Goal: Task Accomplishment & Management: Complete application form

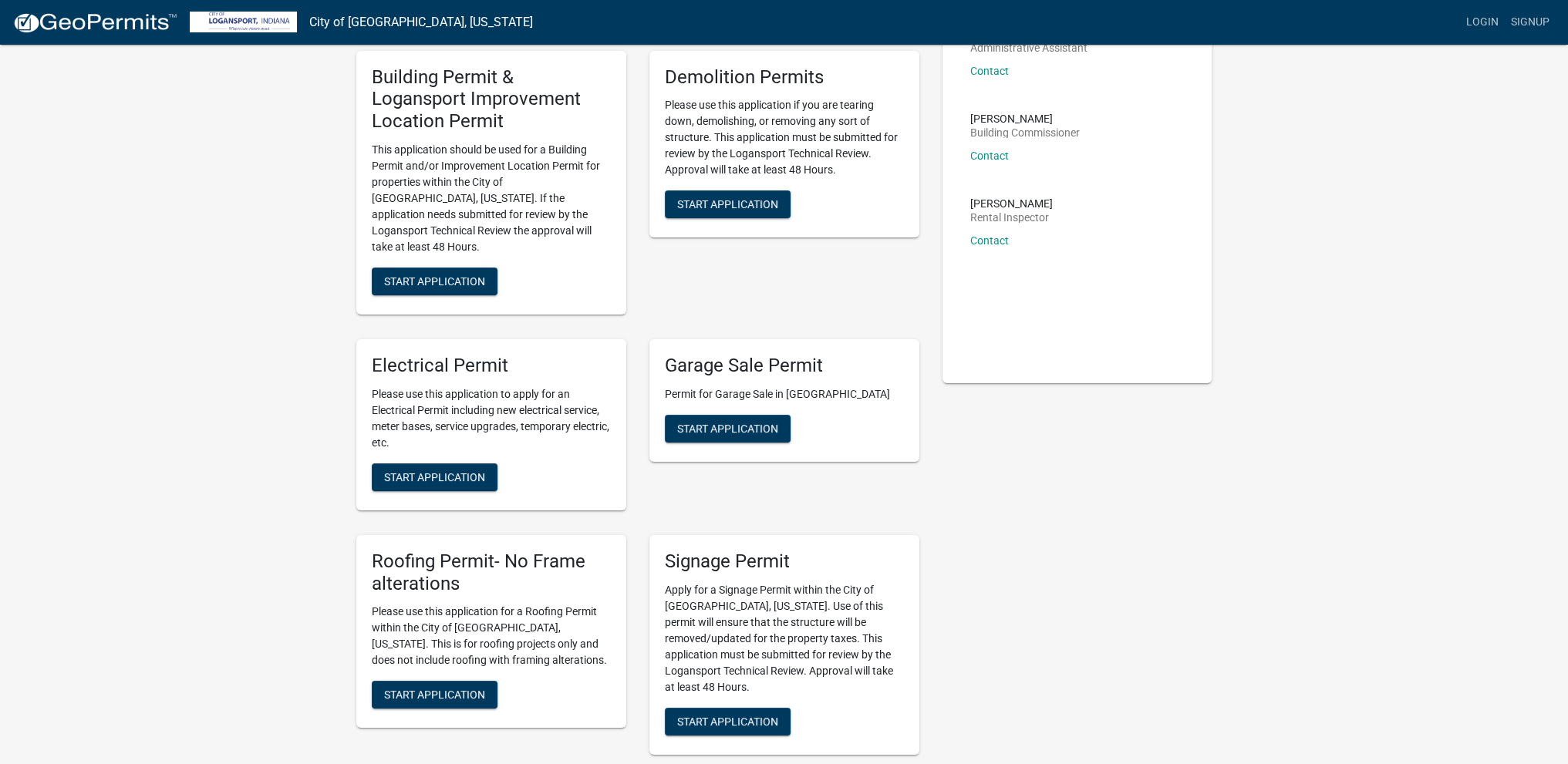
scroll to position [155, 0]
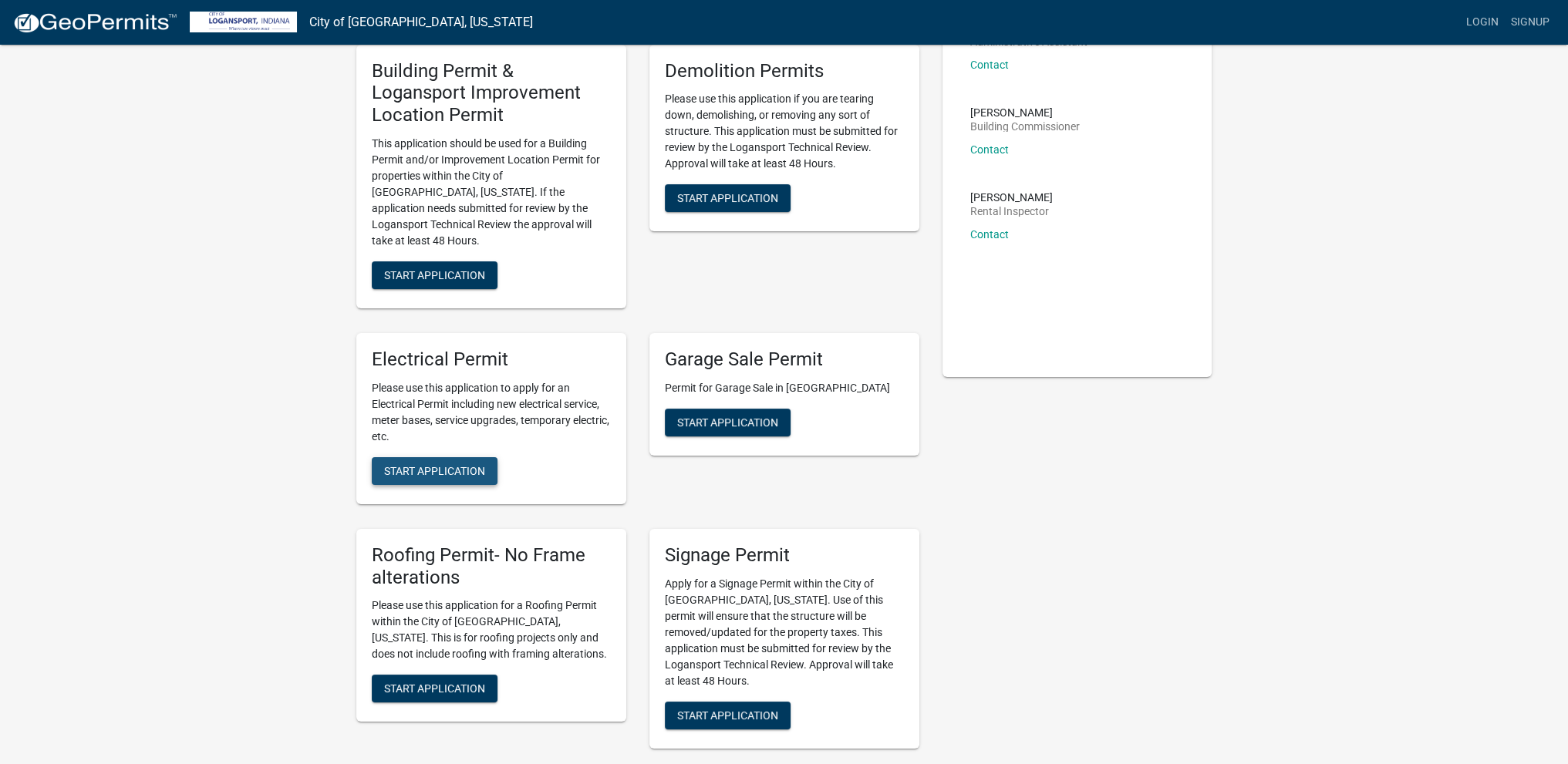
click at [434, 464] on span "Start Application" at bounding box center [434, 470] width 101 height 12
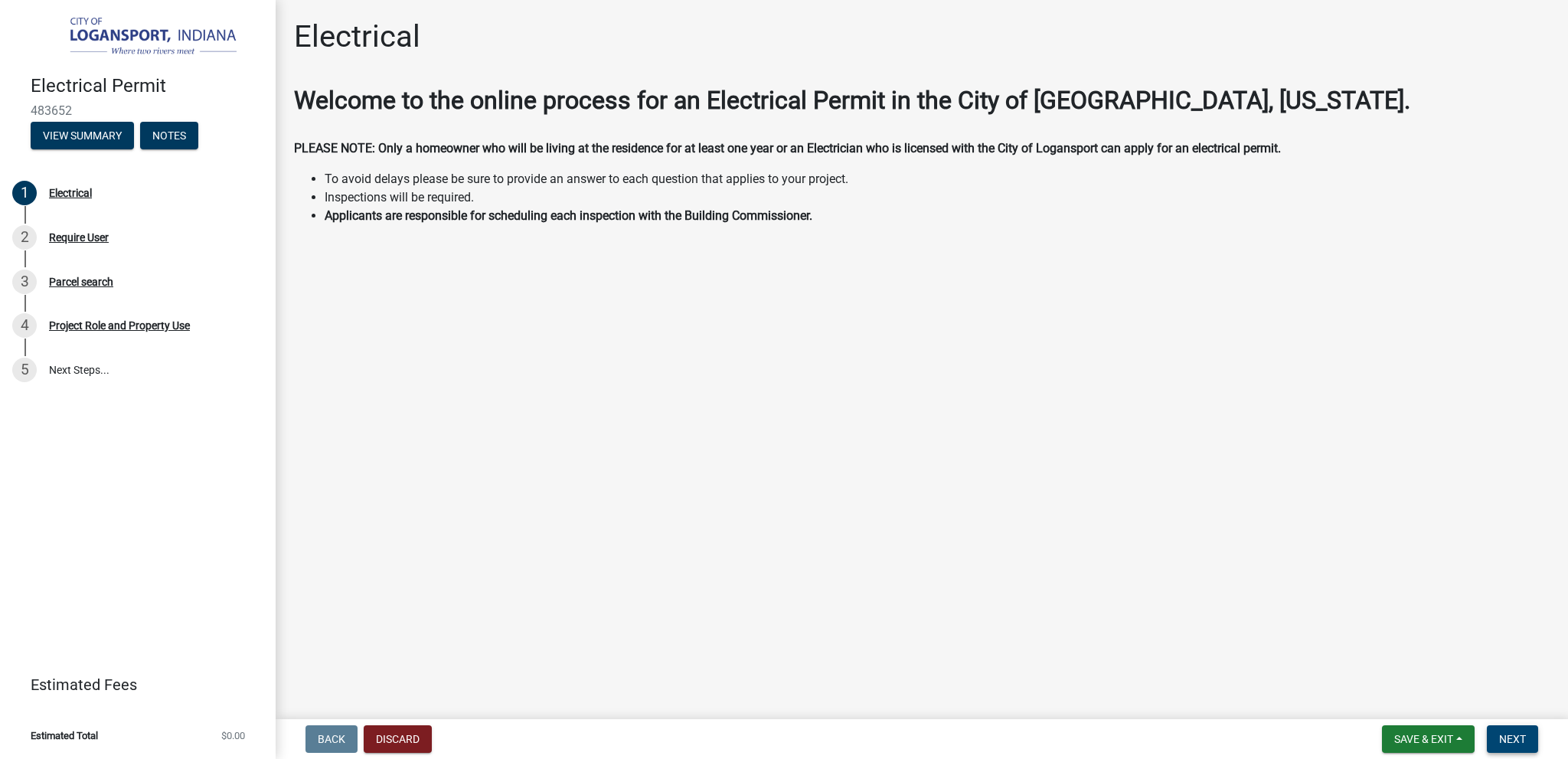
click at [1522, 737] on span "Next" at bounding box center [1512, 739] width 27 height 12
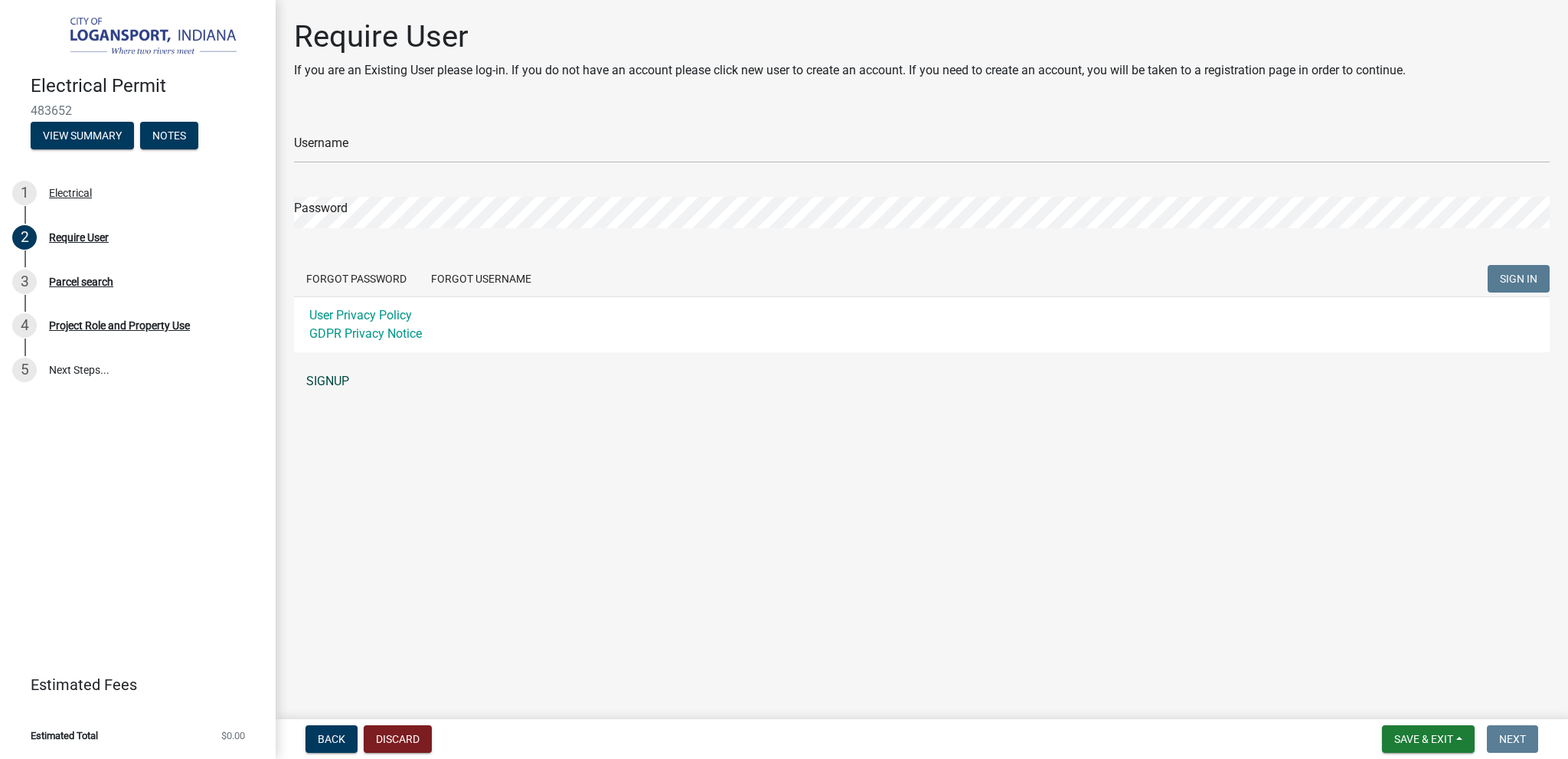
click at [322, 377] on link "SIGNUP" at bounding box center [922, 381] width 1256 height 31
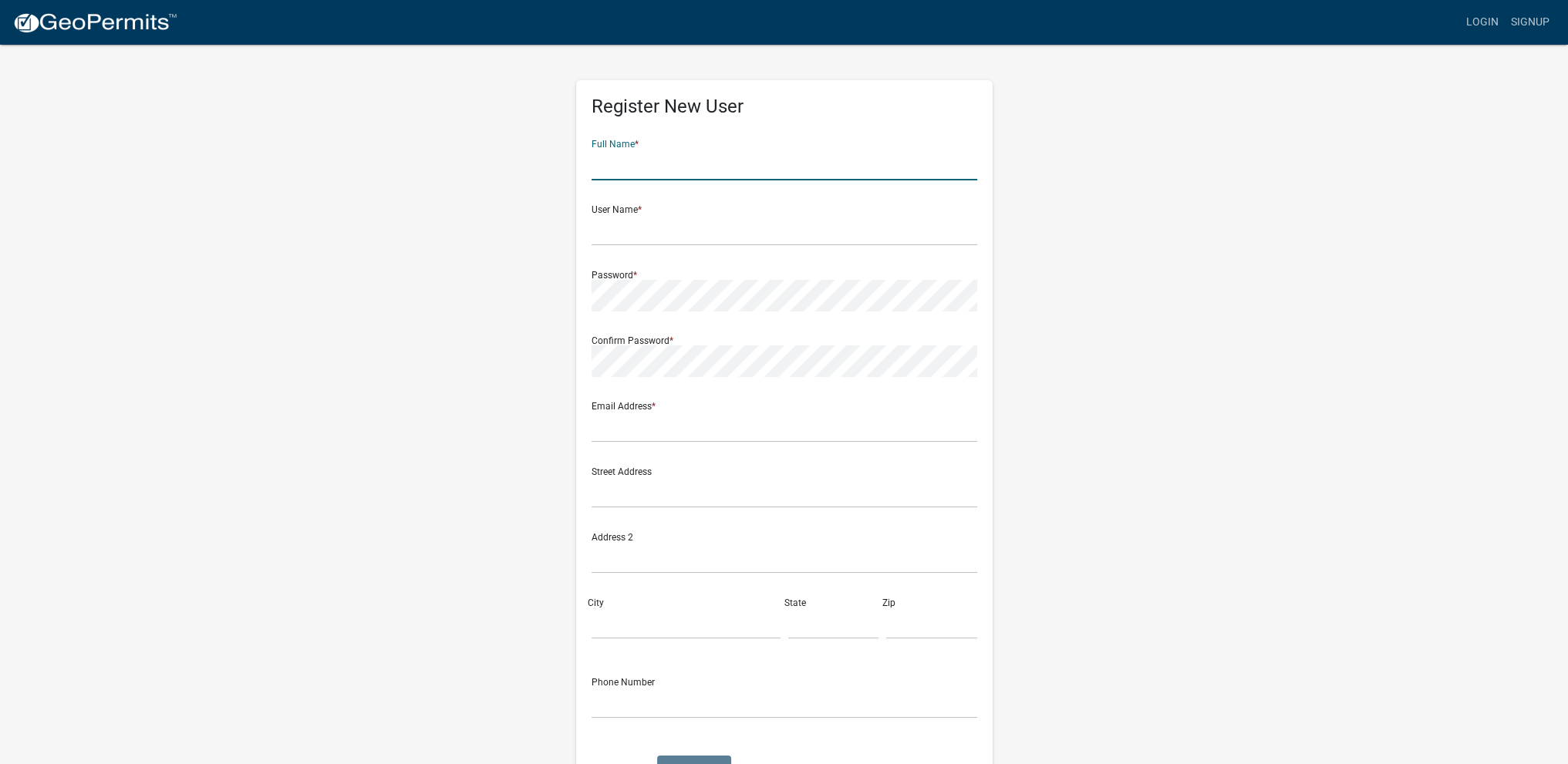
click at [649, 171] on input "text" at bounding box center [784, 164] width 386 height 31
type input "Tina Dishon"
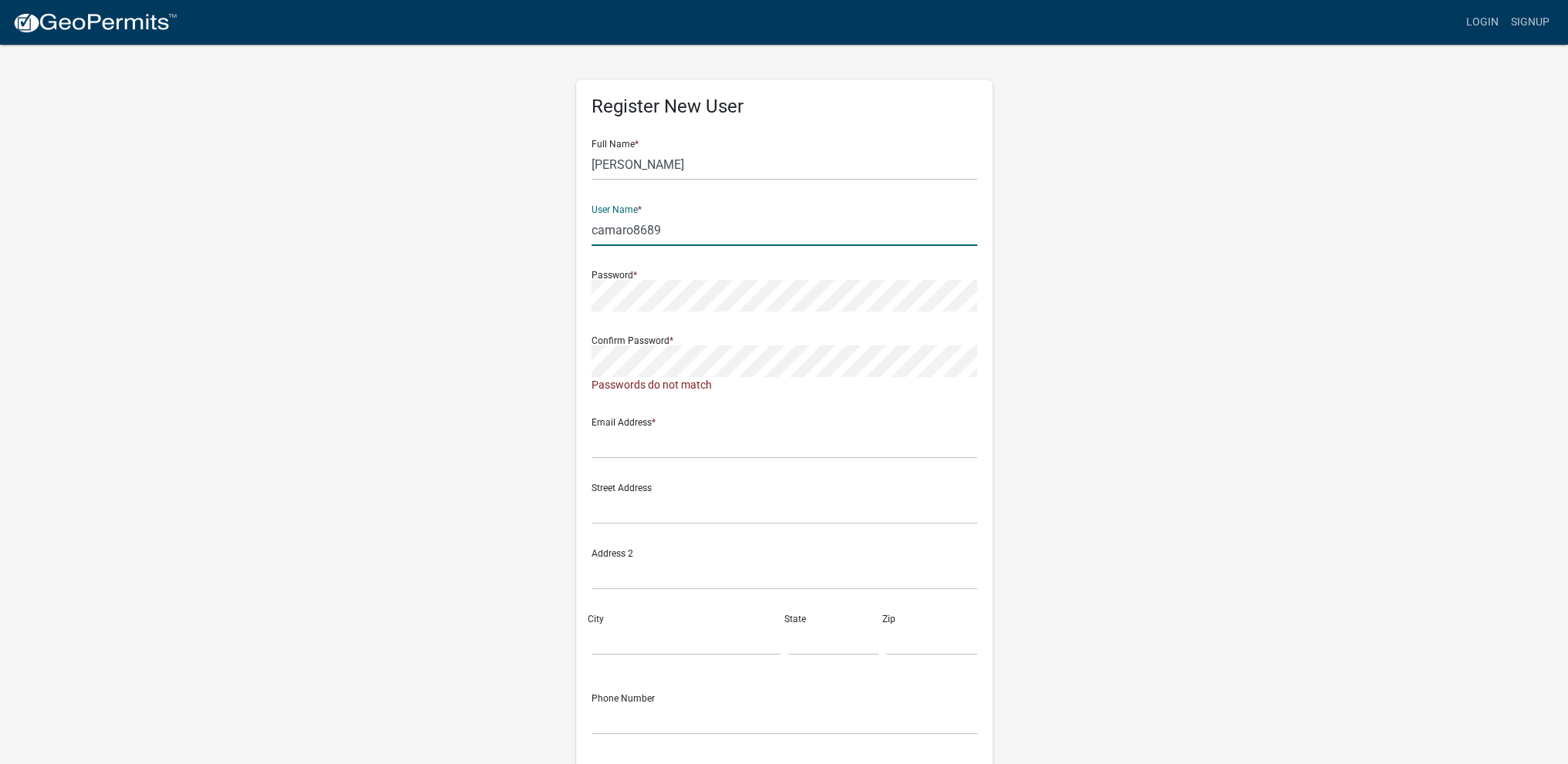
type input "camaro8689"
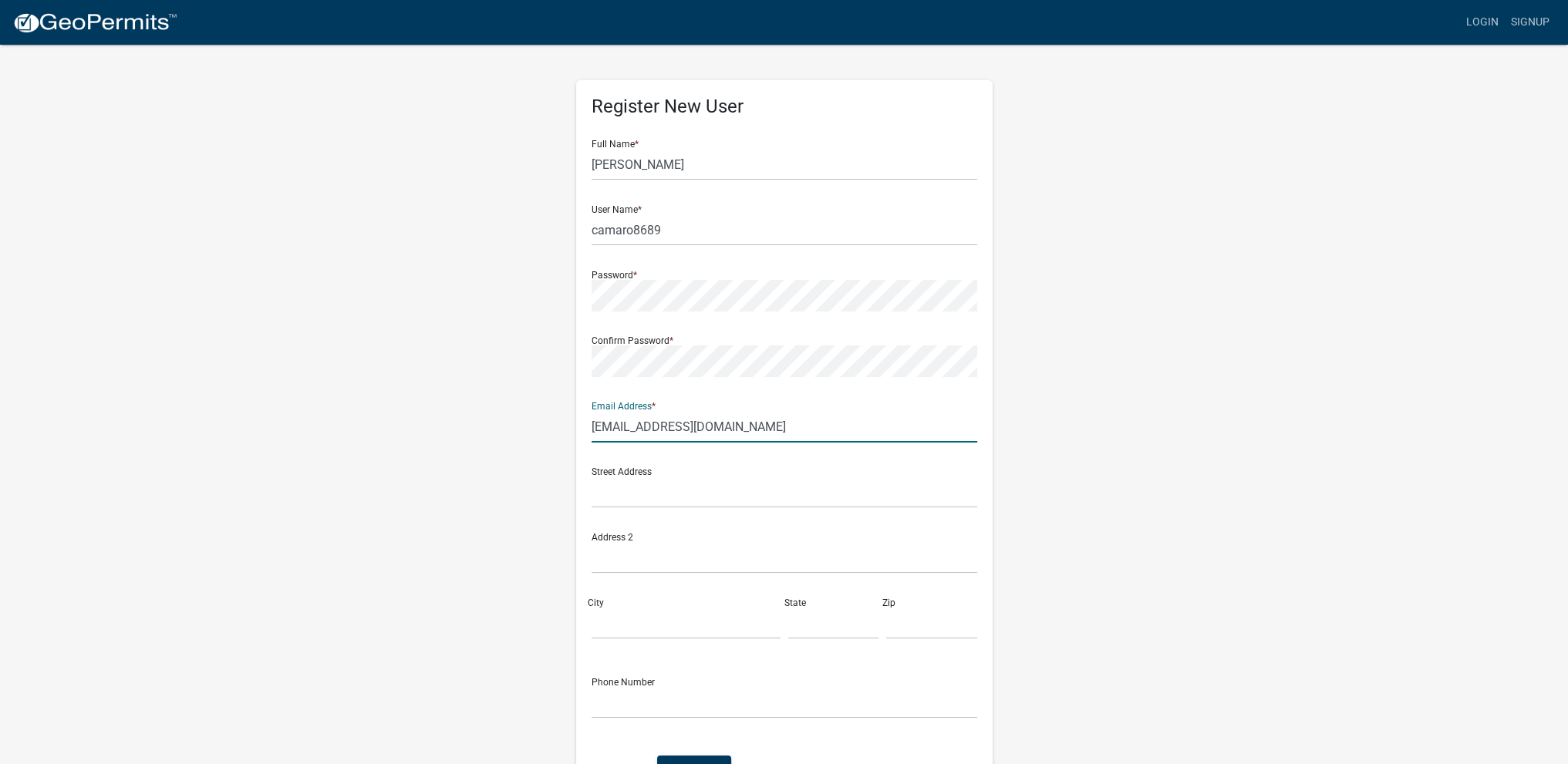
type input "[EMAIL_ADDRESS][DOMAIN_NAME]"
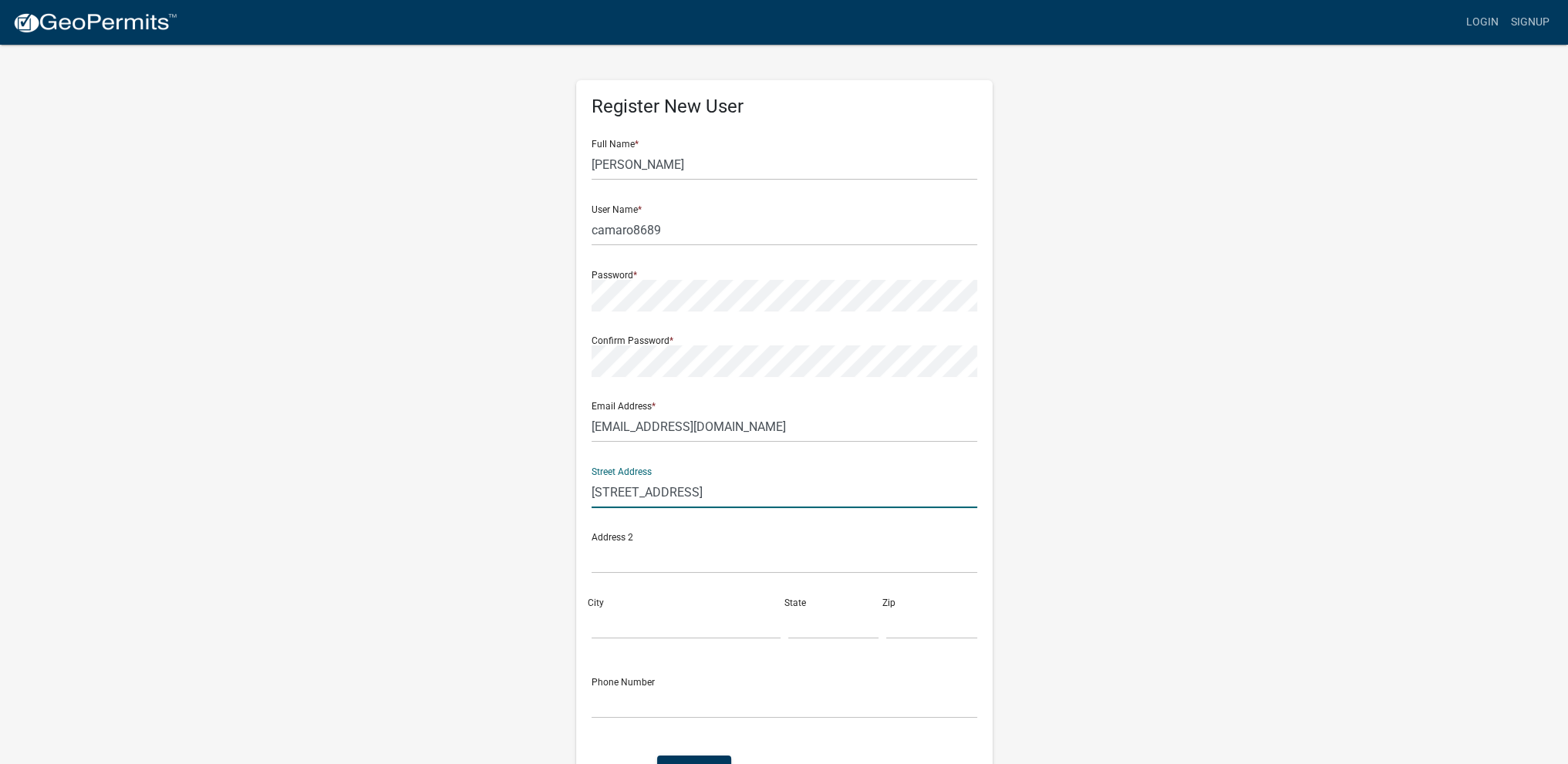
type input "[STREET_ADDRESS]"
type input "Logansport"
type input "IN"
type input "46947"
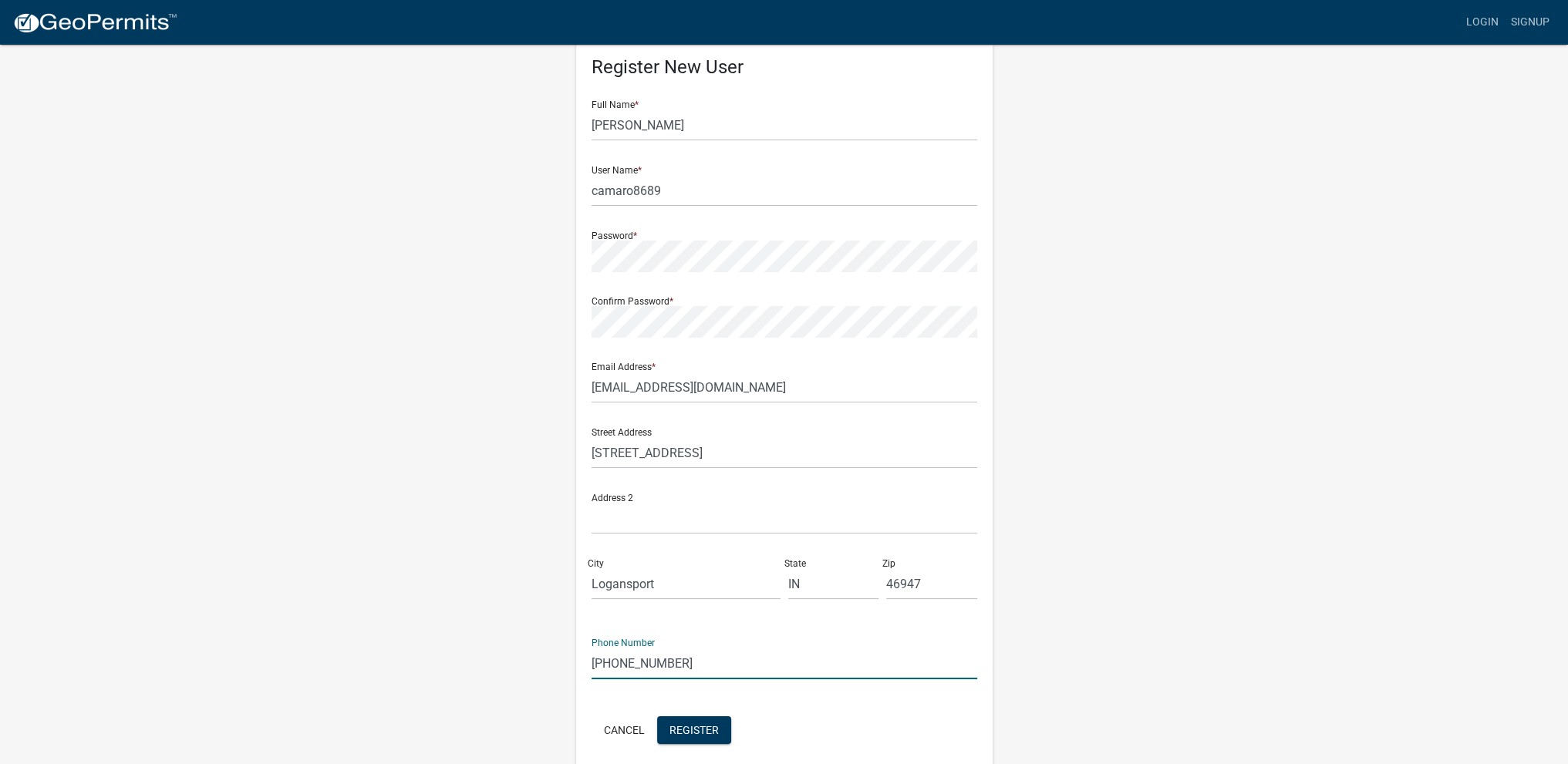
scroll to position [103, 0]
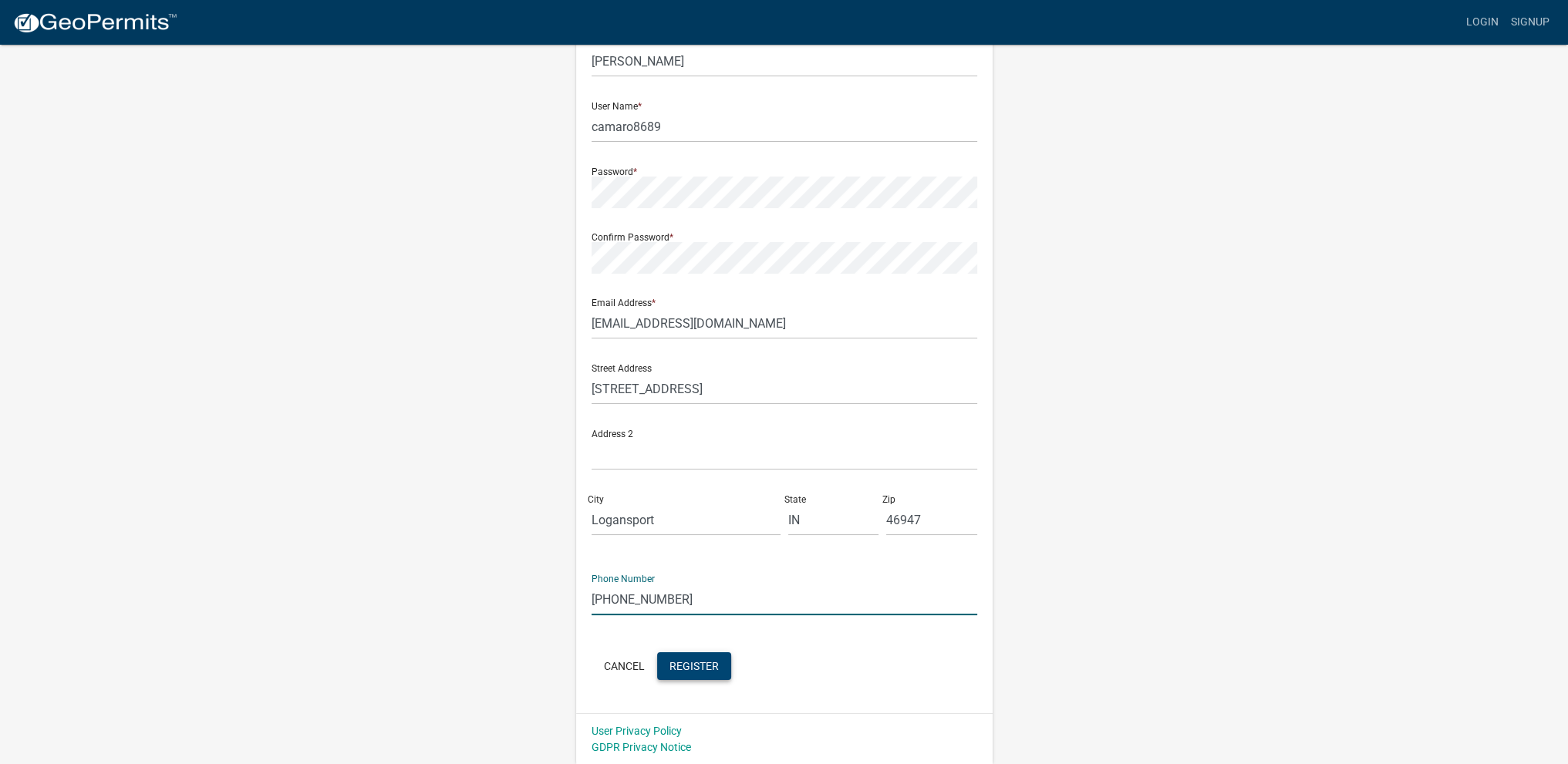
type input "[PHONE_NUMBER]"
click at [689, 664] on span "Register" at bounding box center [694, 665] width 50 height 12
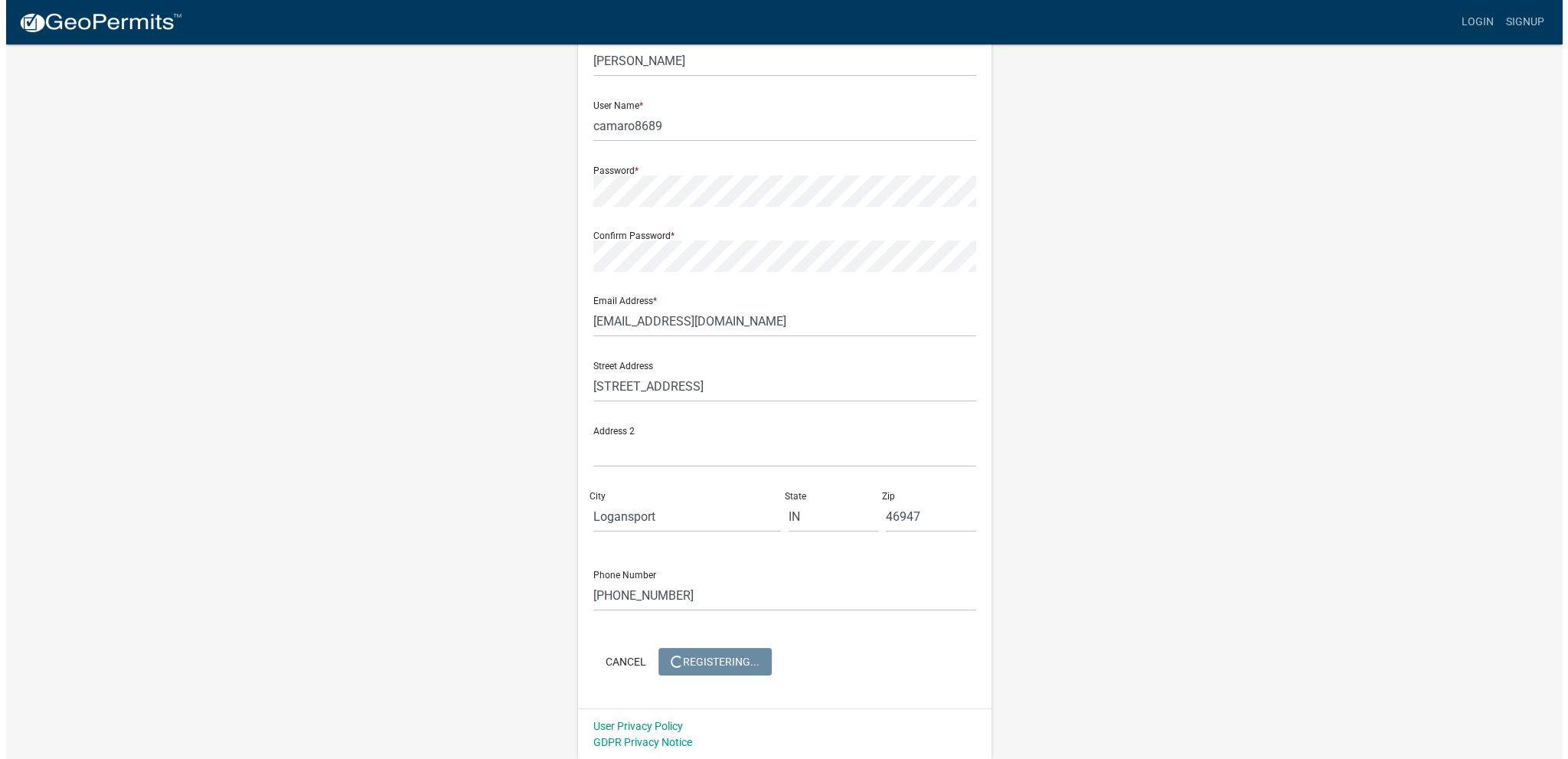
scroll to position [0, 0]
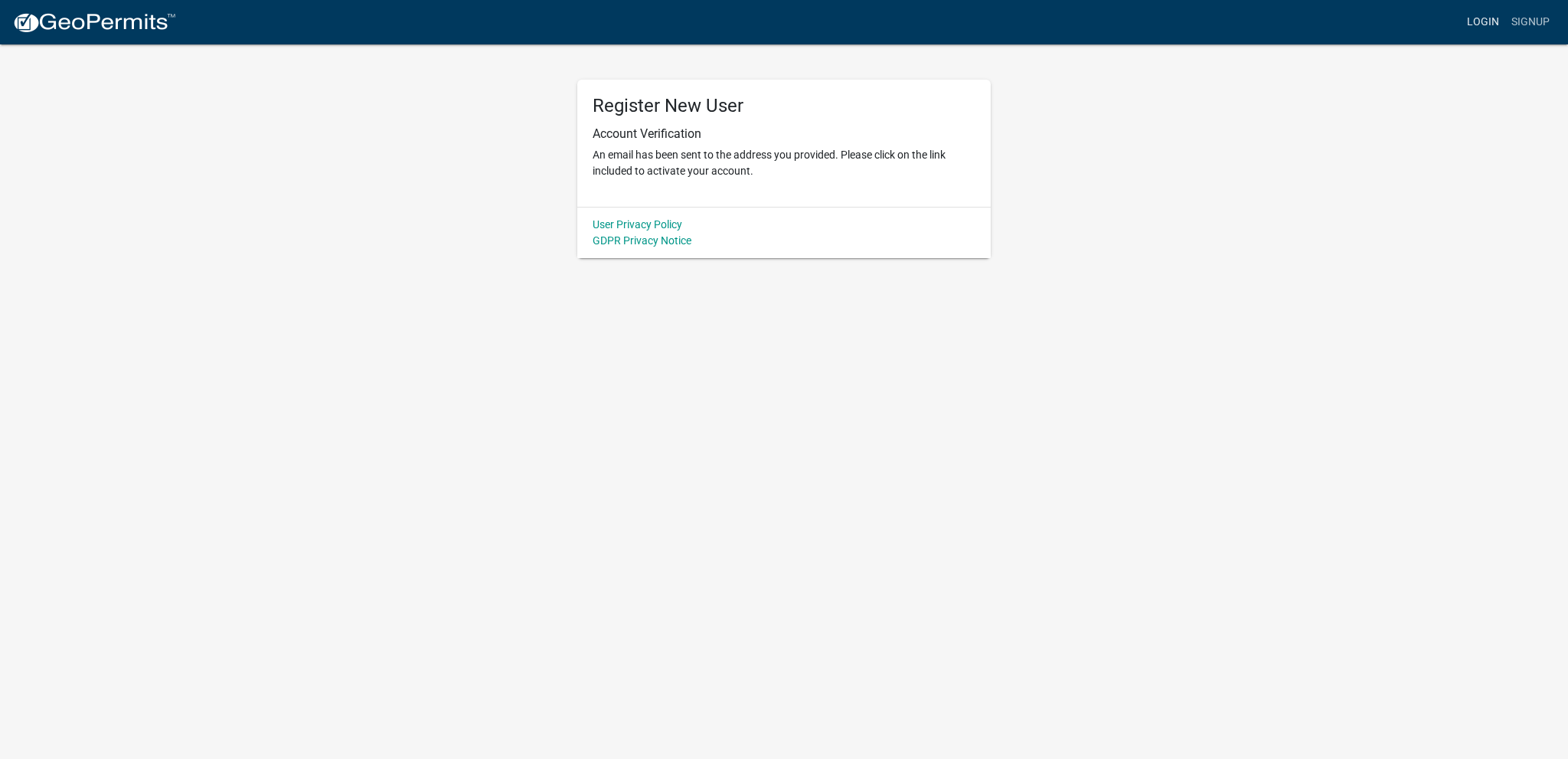
click at [1478, 16] on link "Login" at bounding box center [1483, 22] width 44 height 29
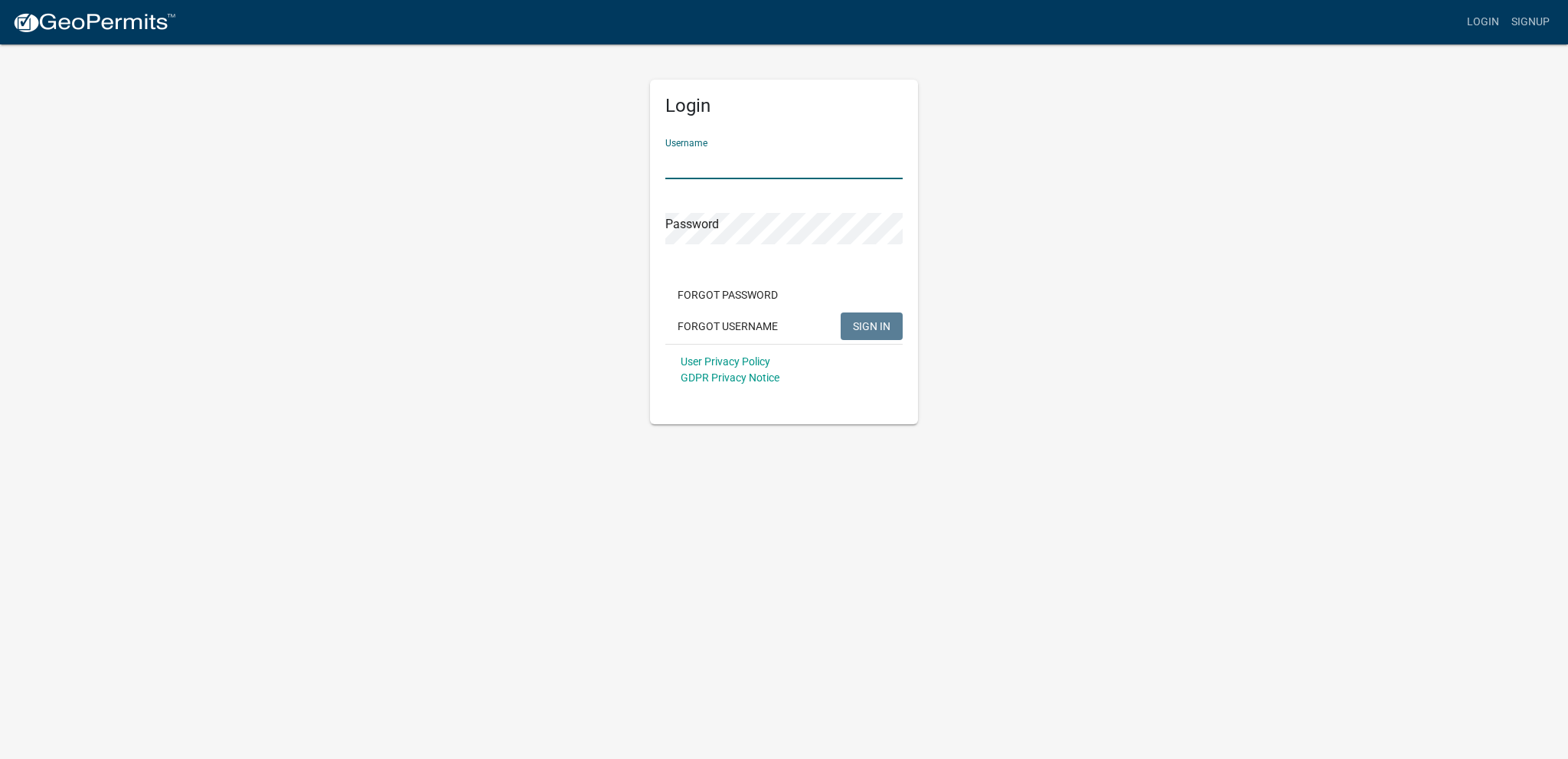
click at [706, 171] on input "Username" at bounding box center [783, 163] width 237 height 31
type input "camaro8689"
click at [885, 323] on span "SIGN IN" at bounding box center [872, 325] width 38 height 12
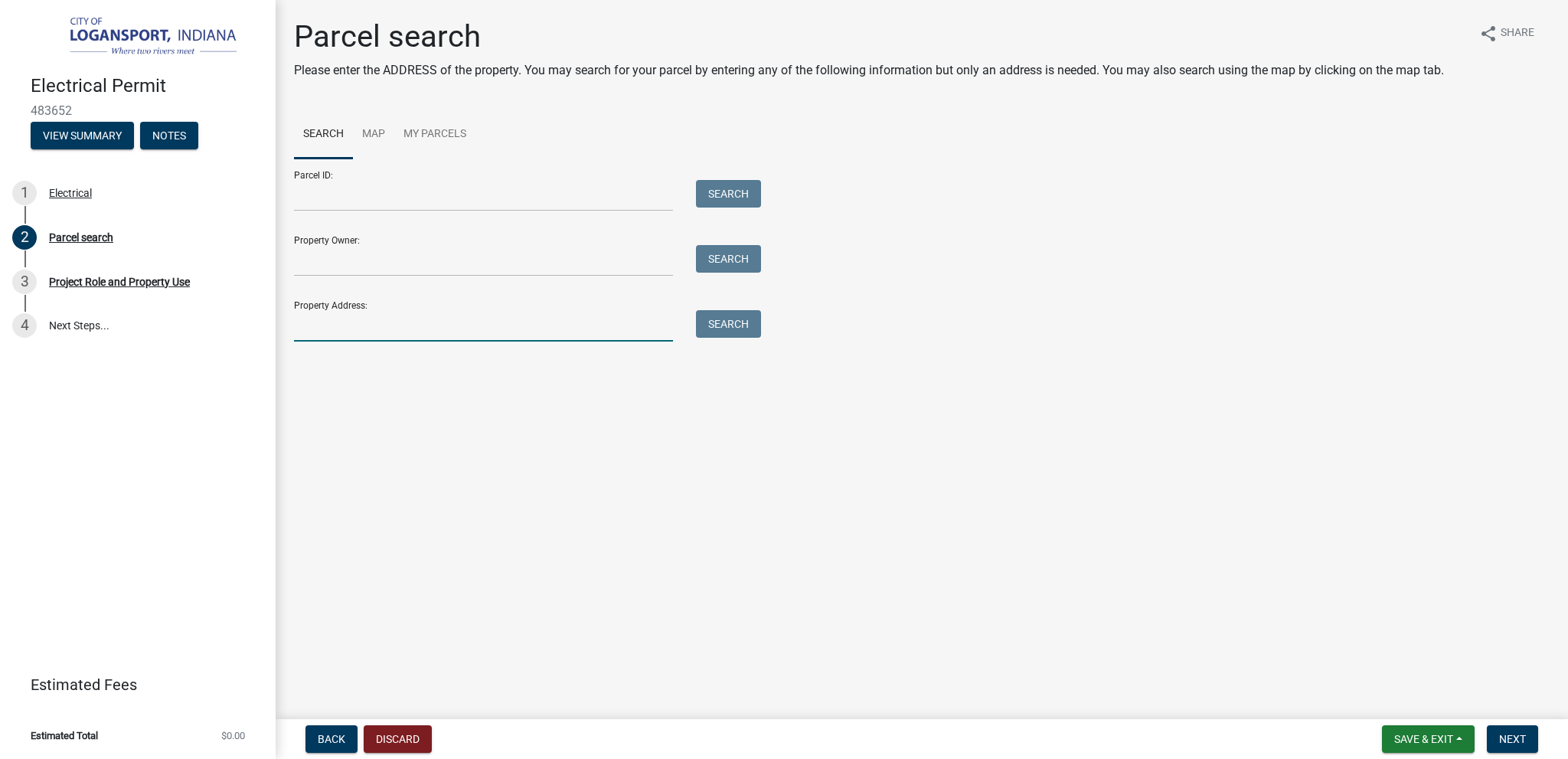
click at [339, 324] on input "Property Address:" at bounding box center [483, 326] width 379 height 31
type input "[STREET_ADDRESS]"
click at [724, 323] on button "Search" at bounding box center [728, 324] width 65 height 28
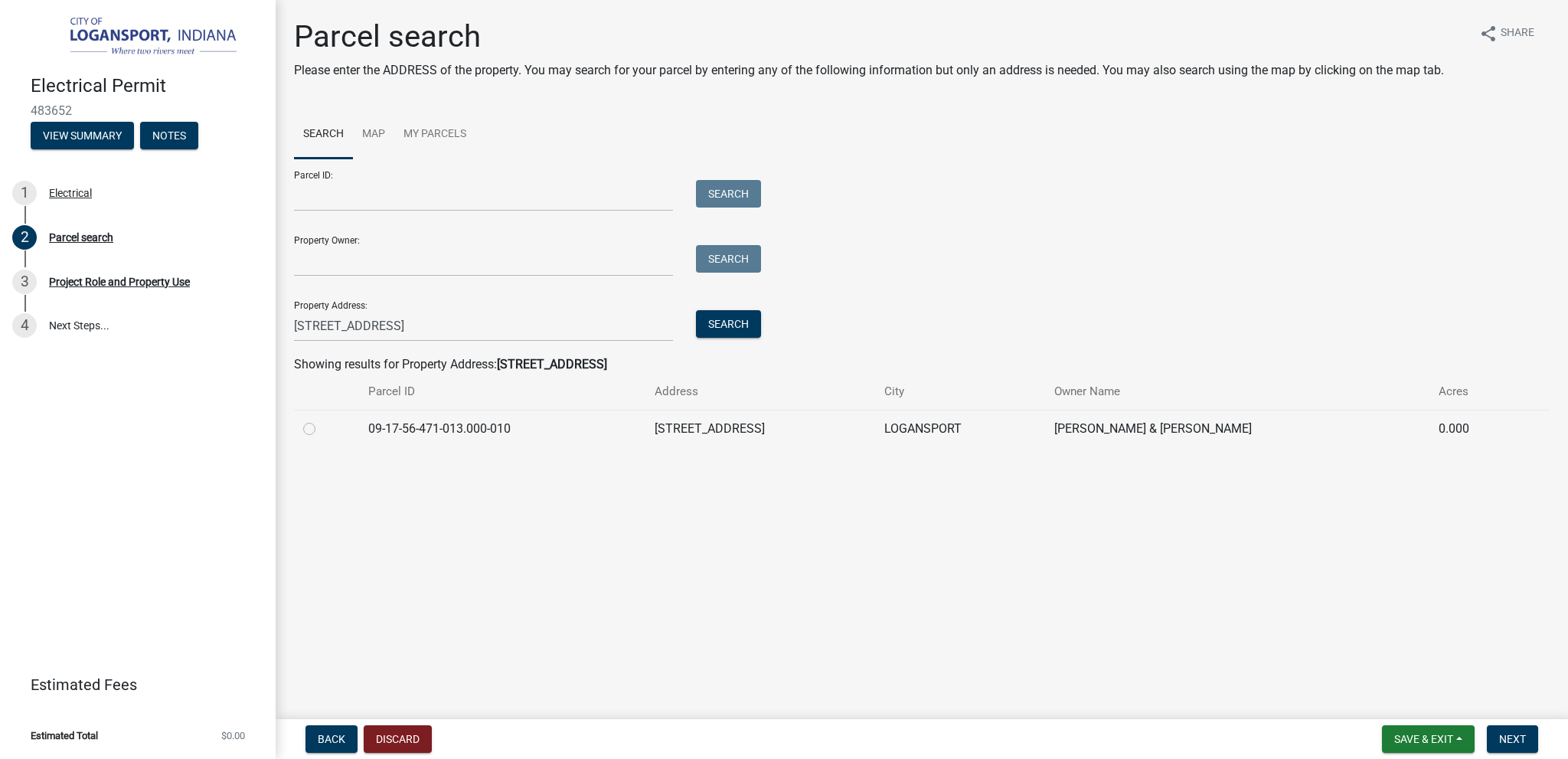
click at [322, 419] on label at bounding box center [322, 419] width 0 height 0
click at [322, 424] on input "radio" at bounding box center [327, 424] width 10 height 10
radio input "true"
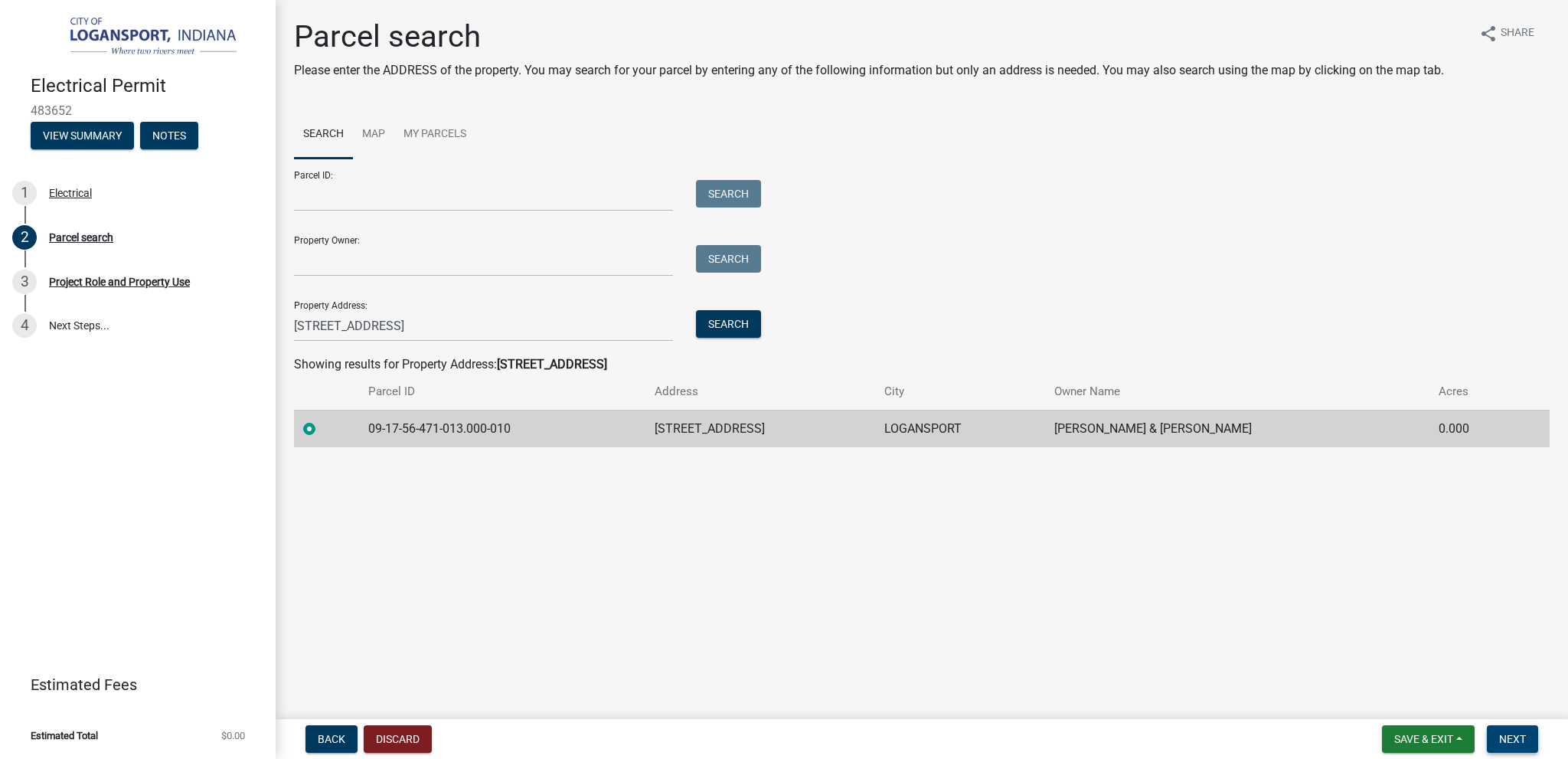
click at [1518, 737] on span "Next" at bounding box center [1512, 739] width 27 height 12
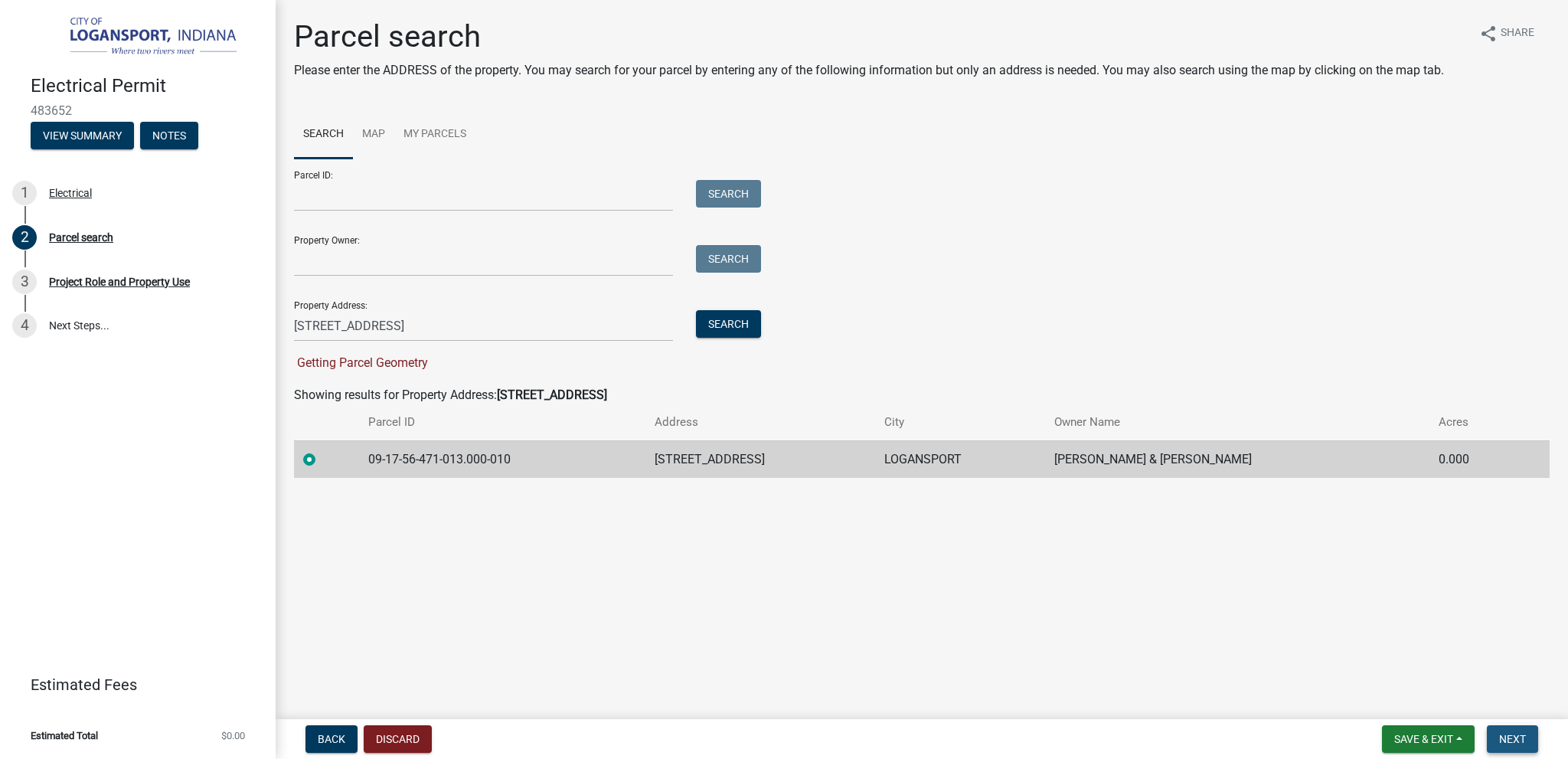
click at [1519, 735] on span "Next" at bounding box center [1512, 739] width 27 height 12
click at [1508, 733] on span "Next" at bounding box center [1512, 739] width 27 height 12
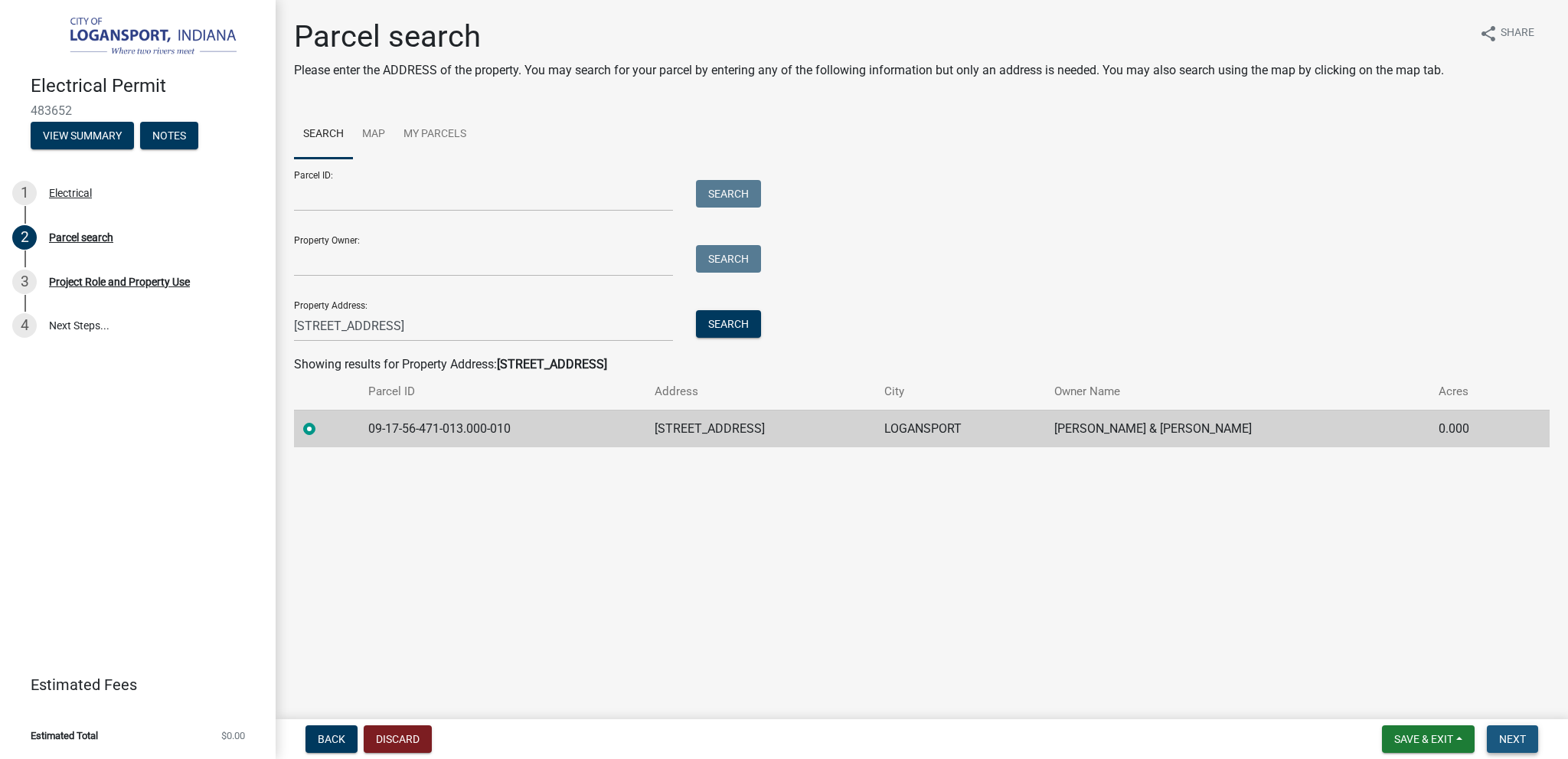
click at [1521, 739] on span "Next" at bounding box center [1512, 739] width 27 height 12
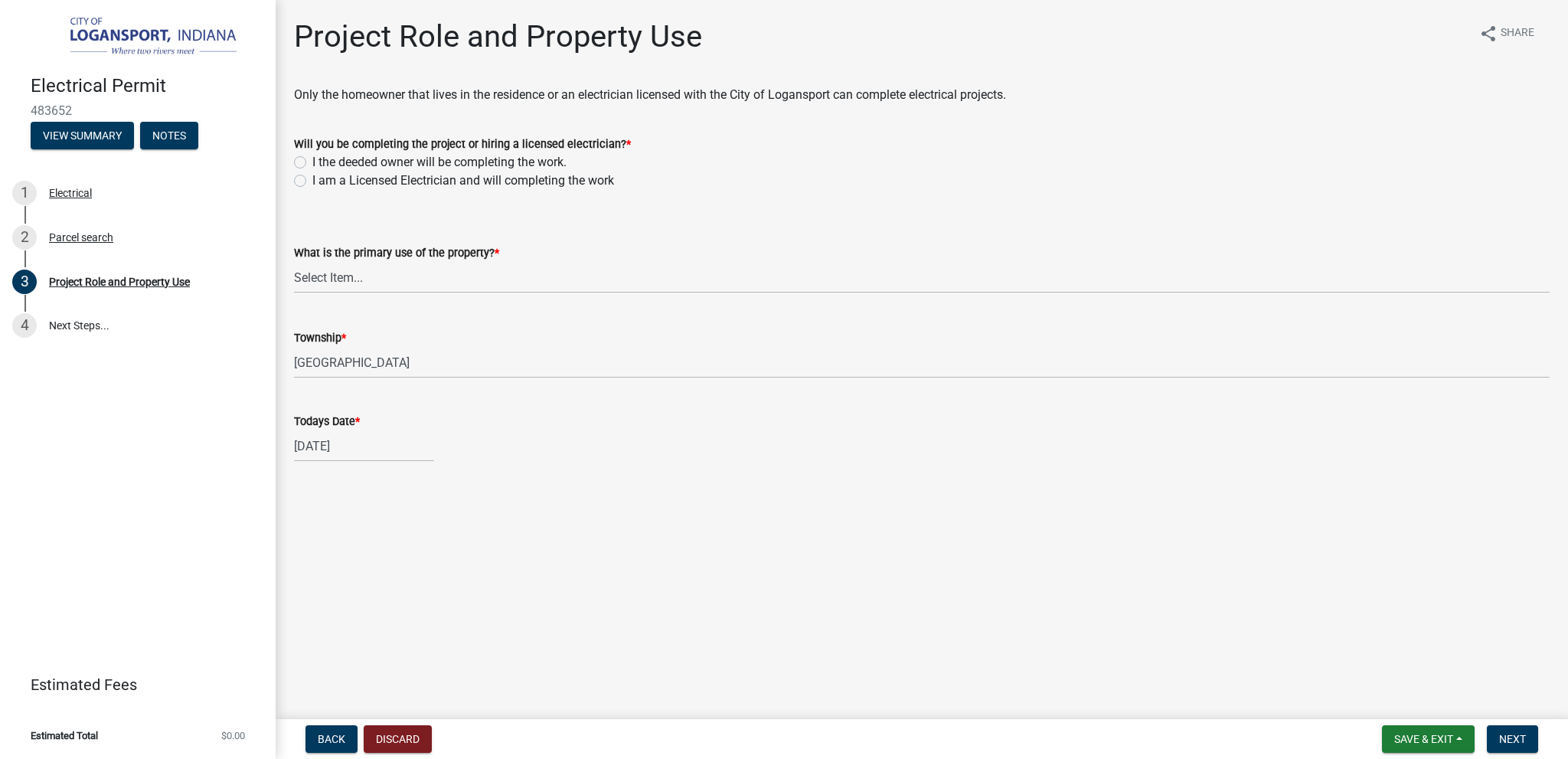
click at [312, 160] on label "I the deeded owner will be completing the work." at bounding box center [439, 162] width 254 height 18
click at [312, 160] on input "I the deeded owner will be completing the work." at bounding box center [317, 159] width 10 height 10
radio input "true"
click at [371, 276] on select "Select Item... Residential Commercial Public" at bounding box center [922, 278] width 1256 height 31
click at [294, 262] on select "Select Item... Residential Commercial Public" at bounding box center [922, 278] width 1256 height 31
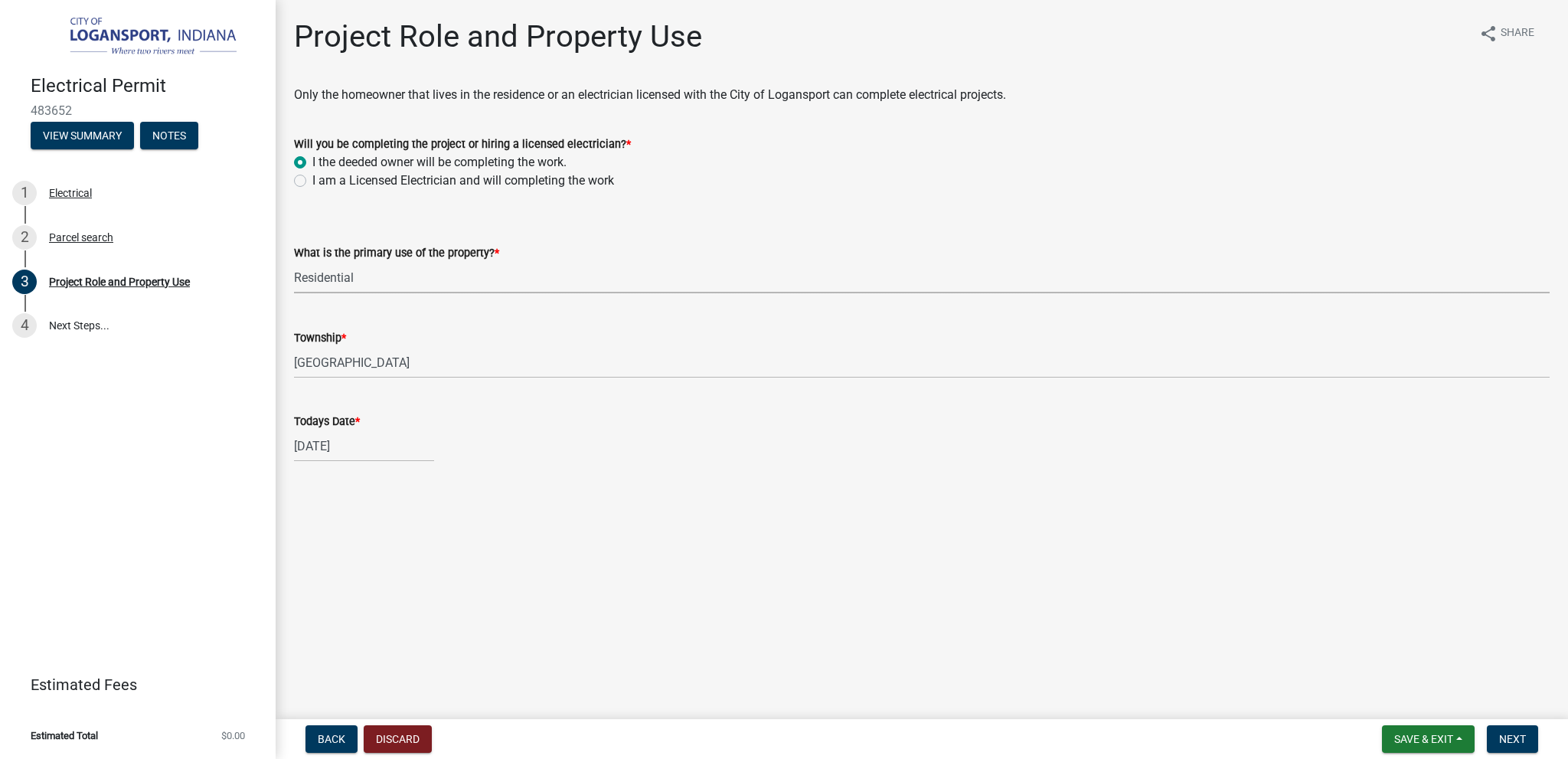
select select "530f9f5f-3156-4079-bc91-3d3598a96b73"
click at [1511, 734] on span "Next" at bounding box center [1512, 739] width 27 height 12
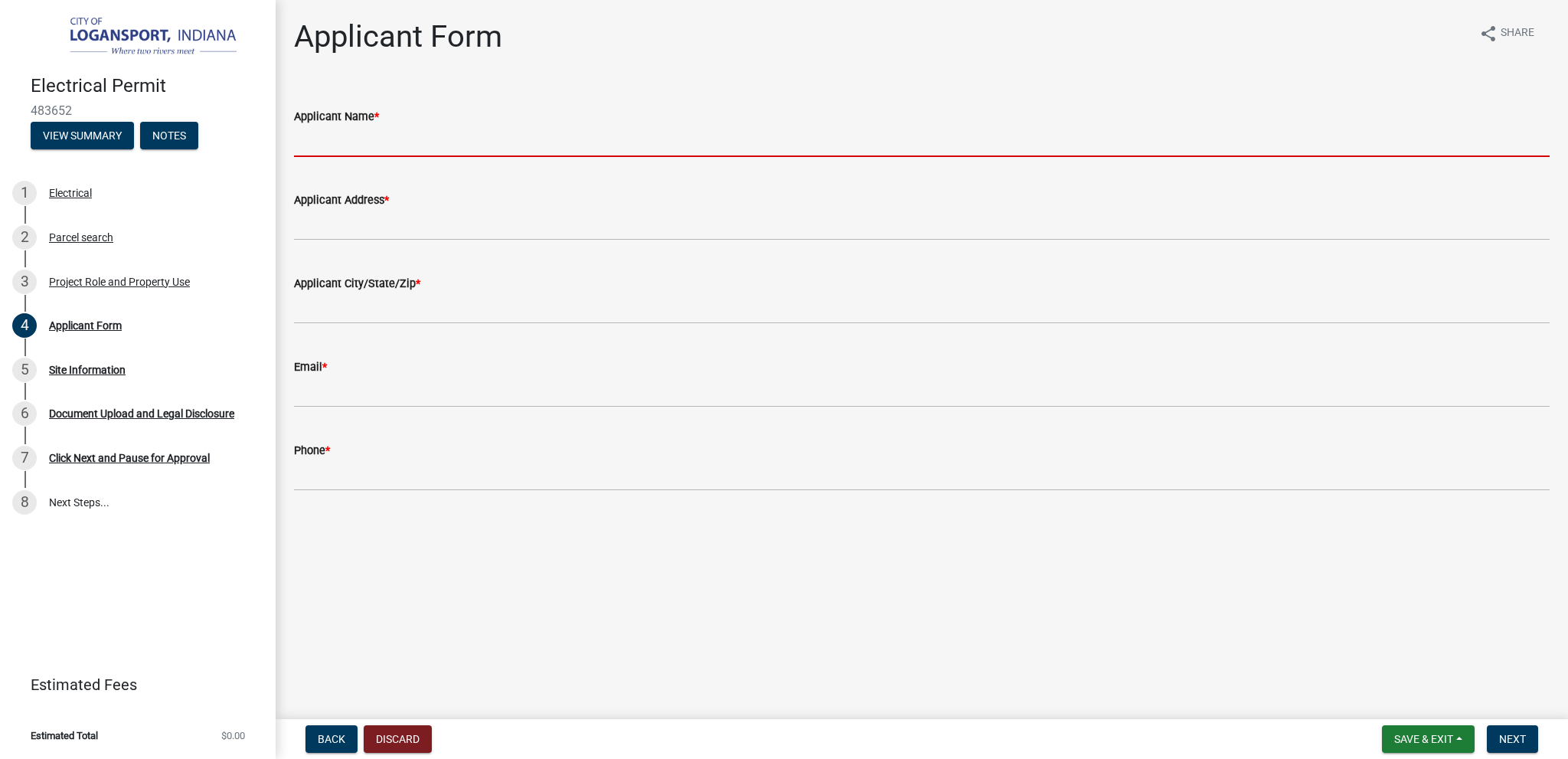
click at [406, 137] on input "Applicant Name *" at bounding box center [922, 141] width 1256 height 31
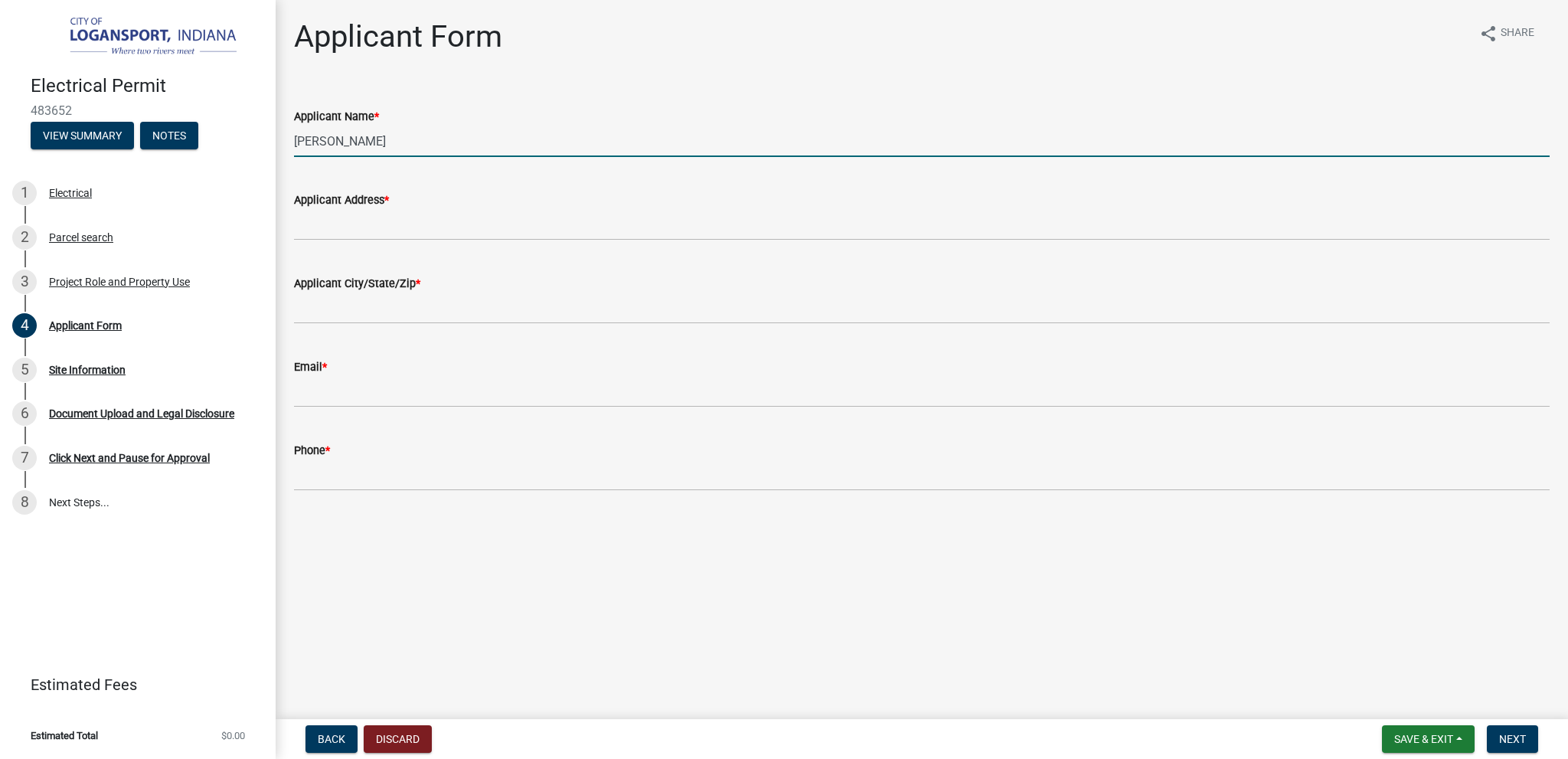
type input "[PERSON_NAME]"
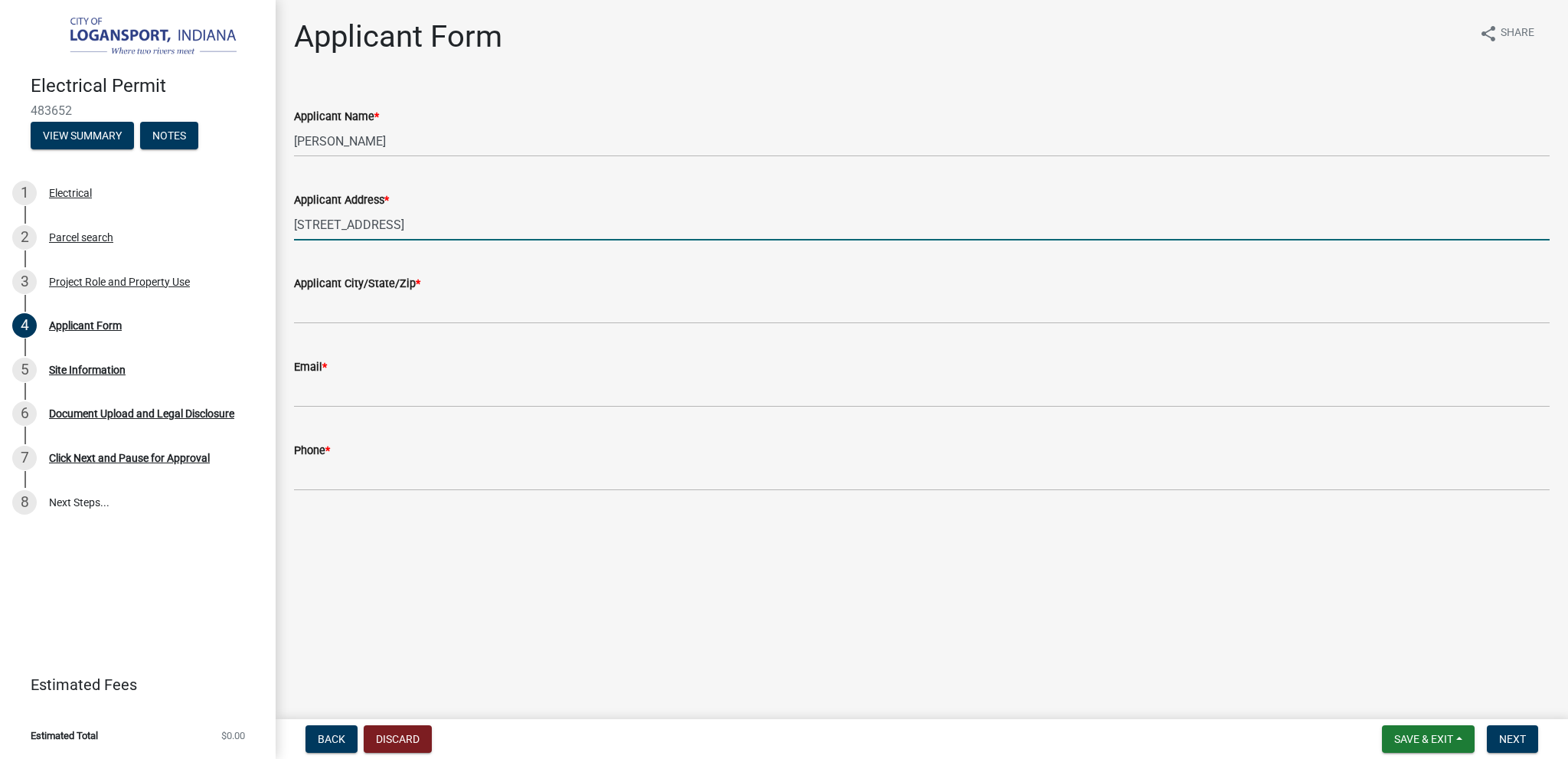
type input "[STREET_ADDRESS]"
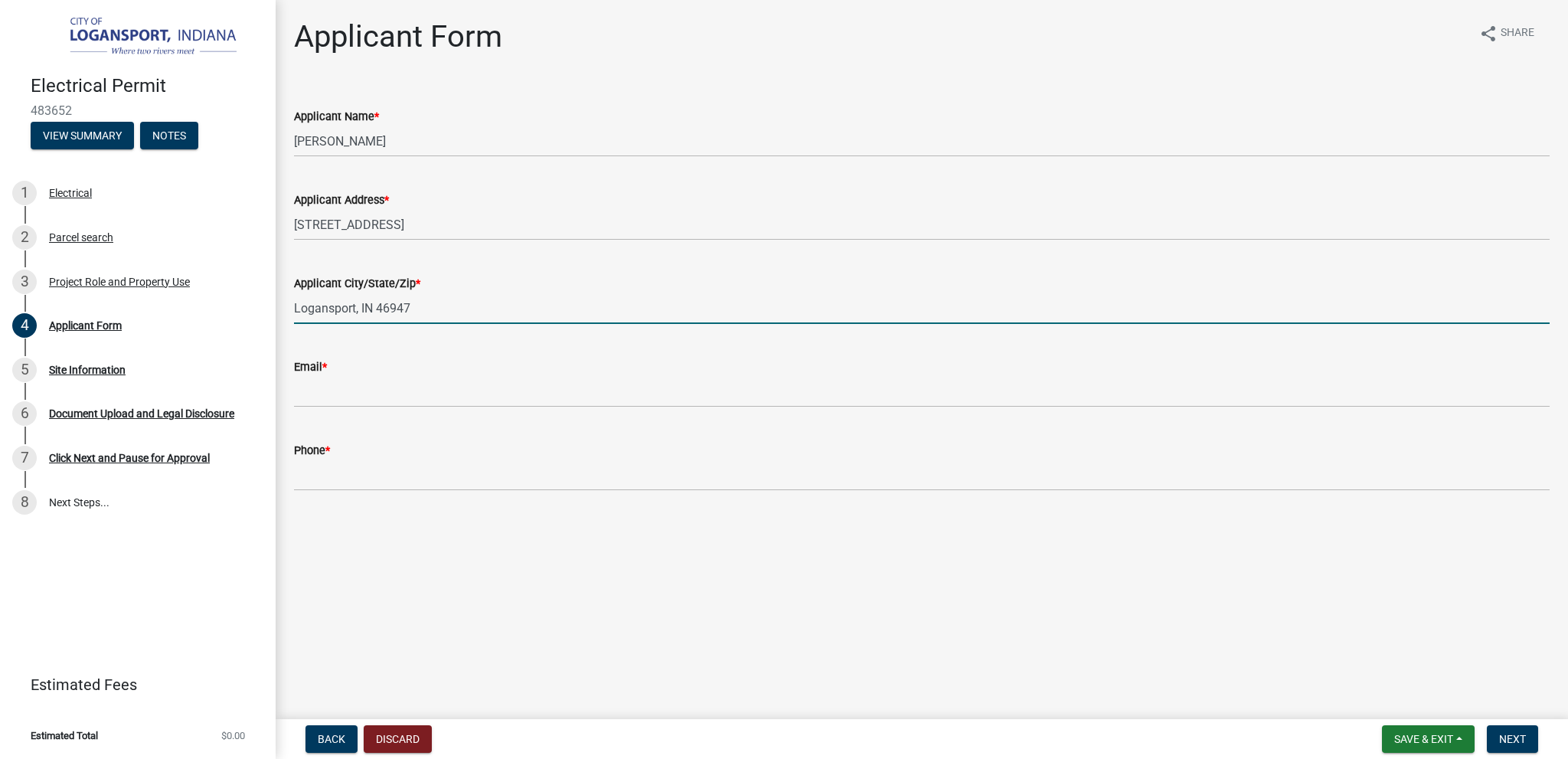
type input "Logansport, IN 46947"
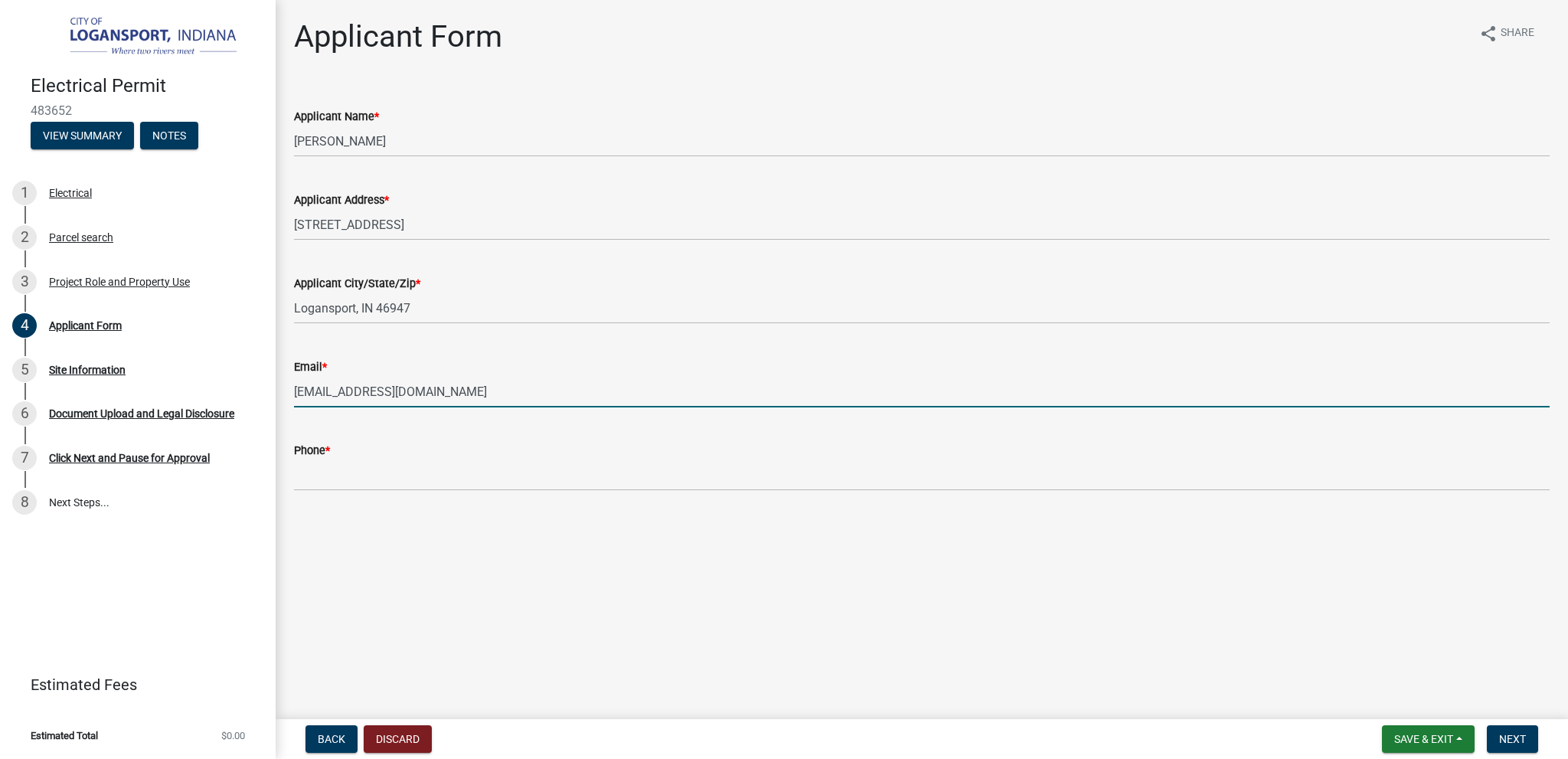
type input "[EMAIL_ADDRESS][DOMAIN_NAME]"
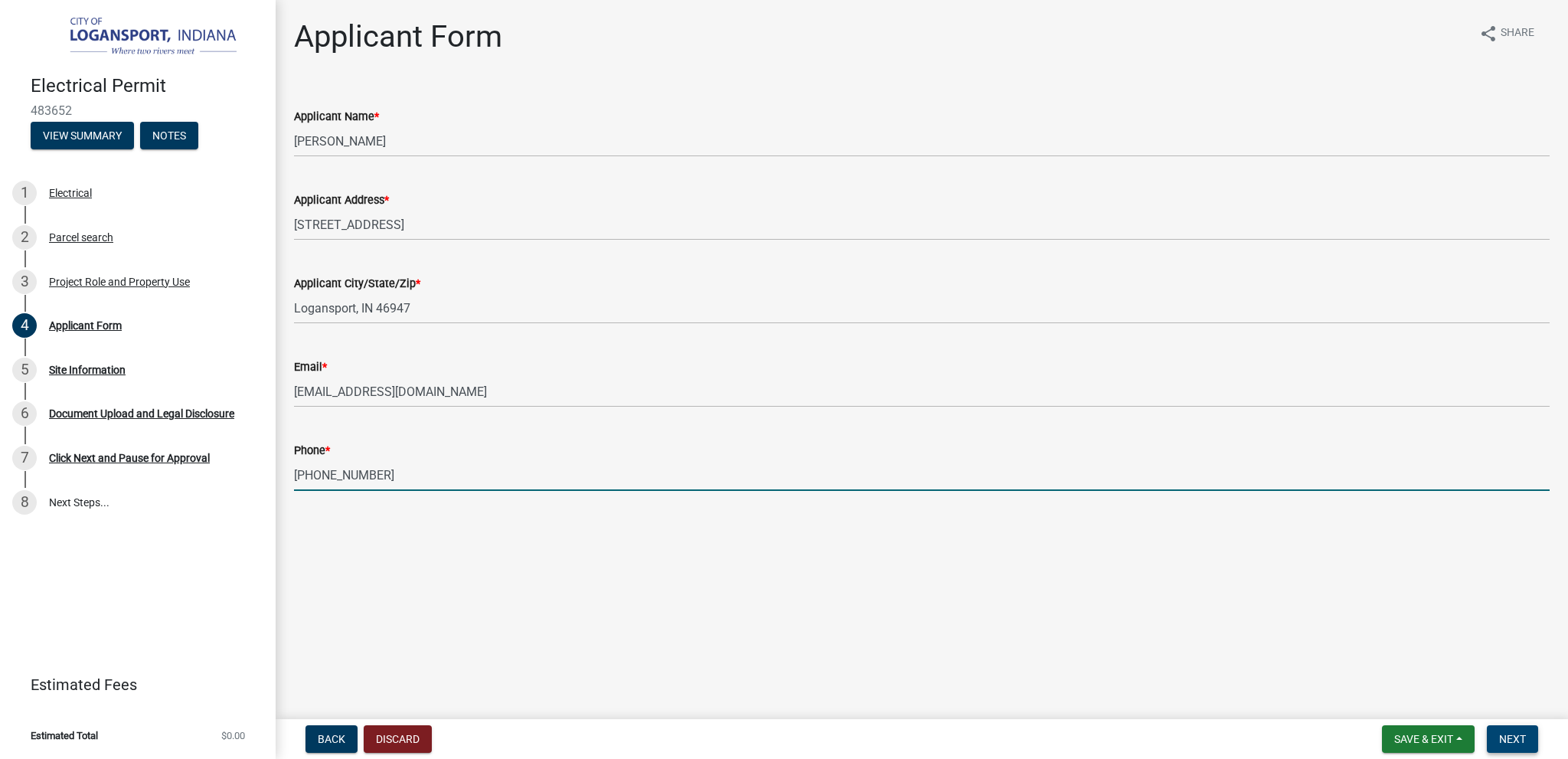
type input "[PHONE_NUMBER]"
click at [1506, 734] on span "Next" at bounding box center [1512, 739] width 27 height 12
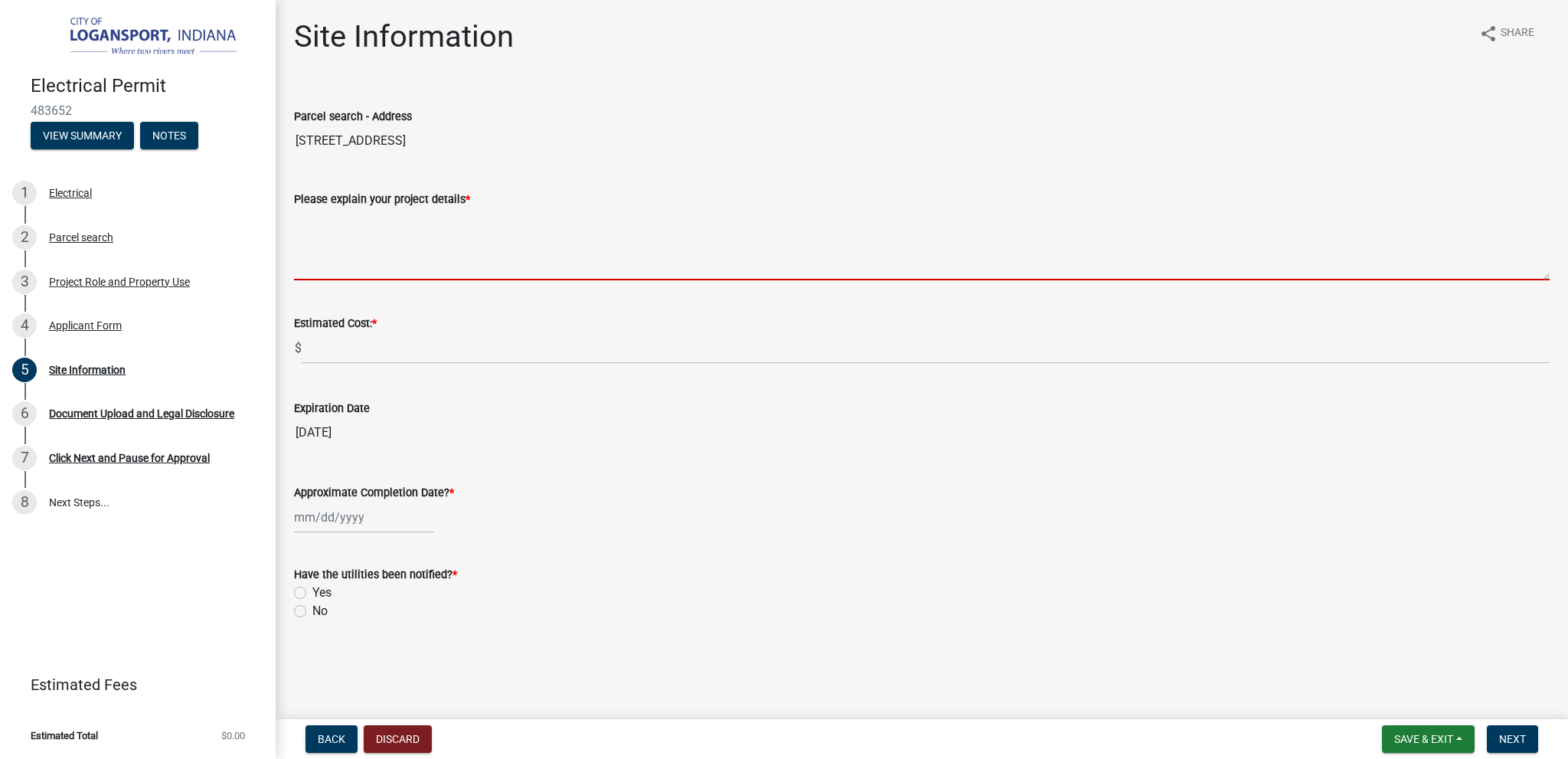
click at [342, 268] on textarea "Please explain your project details *" at bounding box center [922, 243] width 1256 height 72
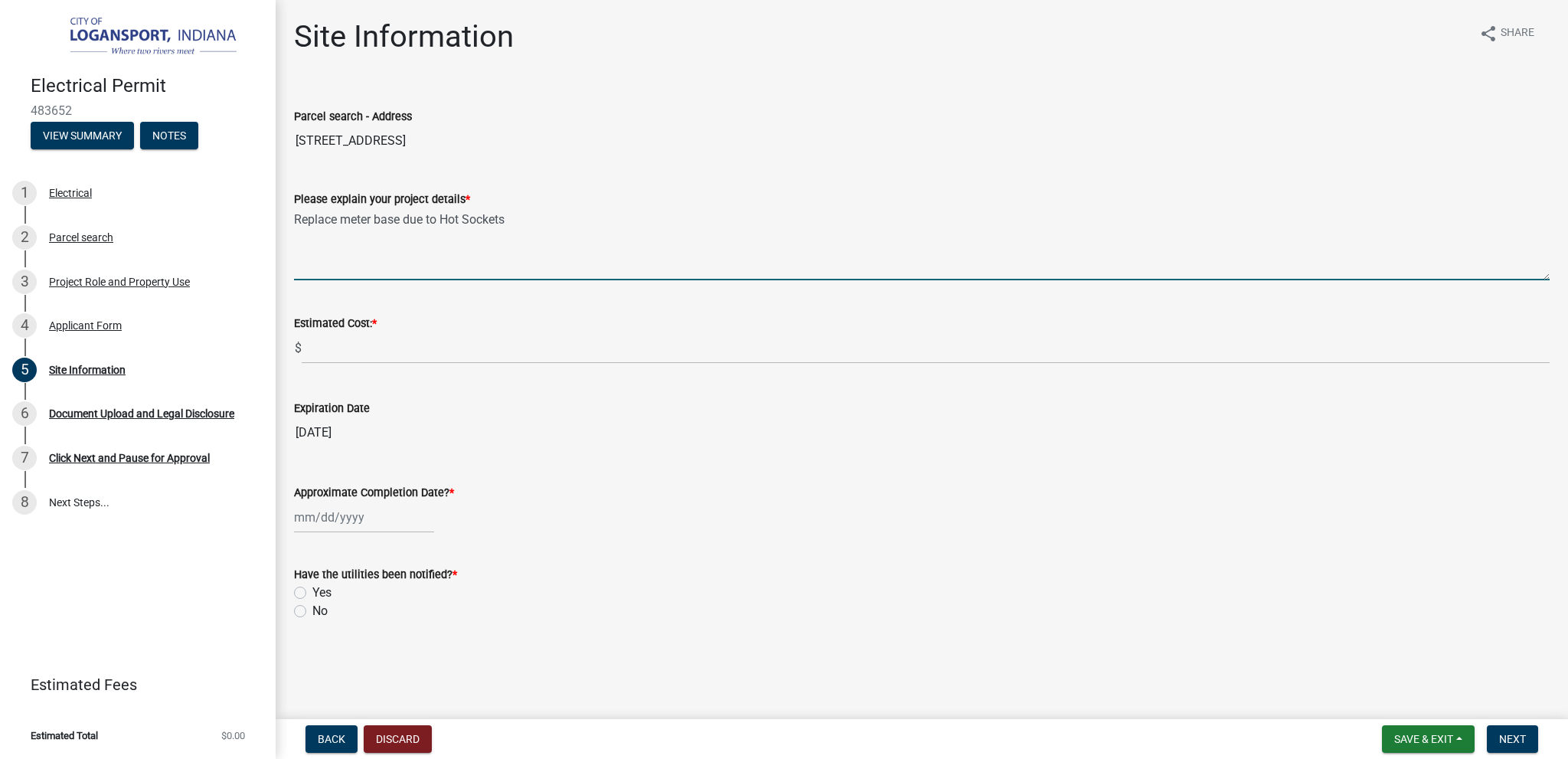
type textarea "Replace meter base due to Hot Sockets"
click at [371, 518] on div at bounding box center [364, 517] width 140 height 31
select select "9"
select select "2025"
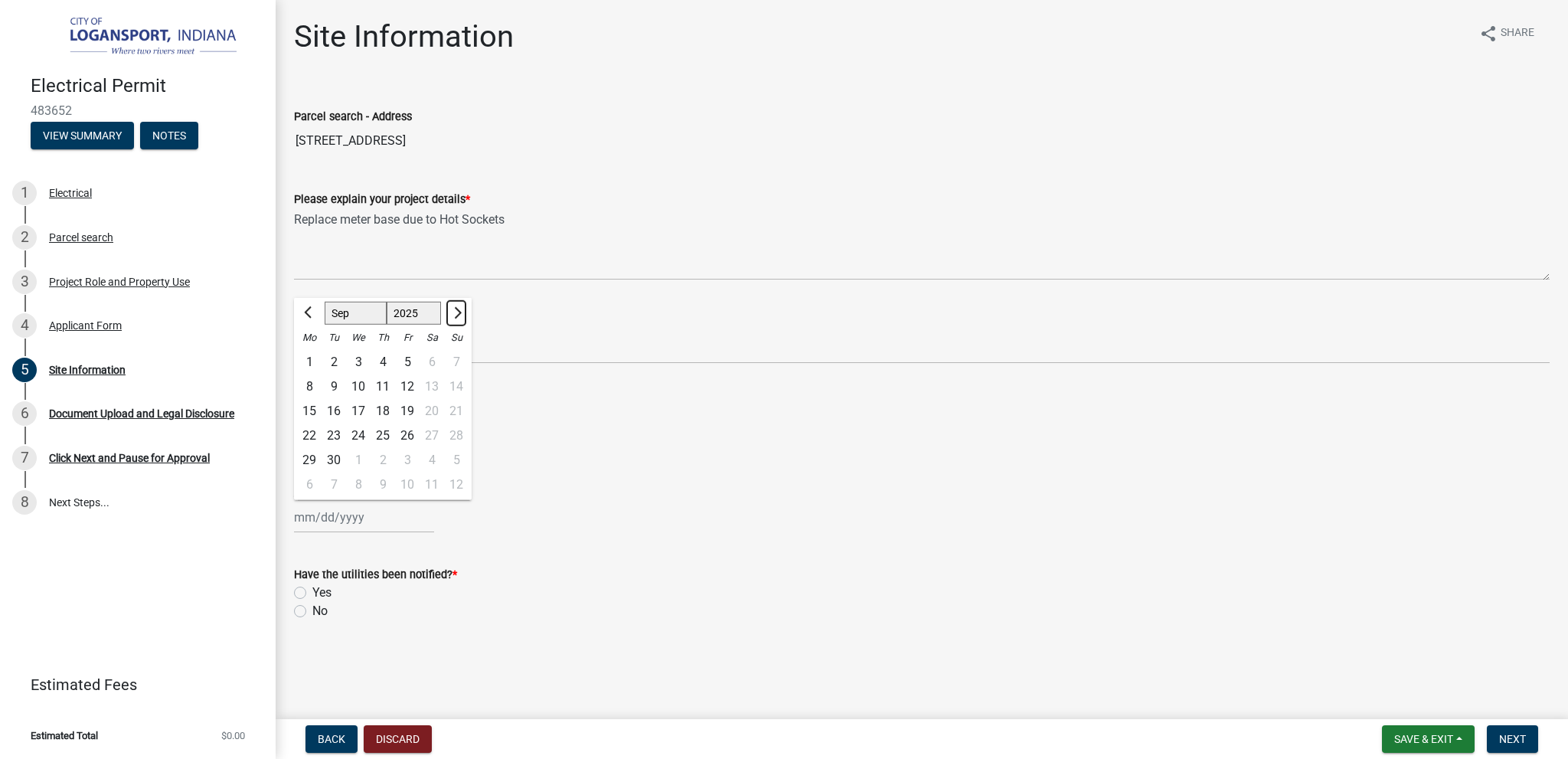
click at [461, 310] on span "Next month" at bounding box center [455, 312] width 11 height 11
select select "10"
click at [407, 406] on div "17" at bounding box center [407, 411] width 24 height 24
type input "[DATE]"
click at [312, 611] on label "No" at bounding box center [320, 611] width 16 height 18
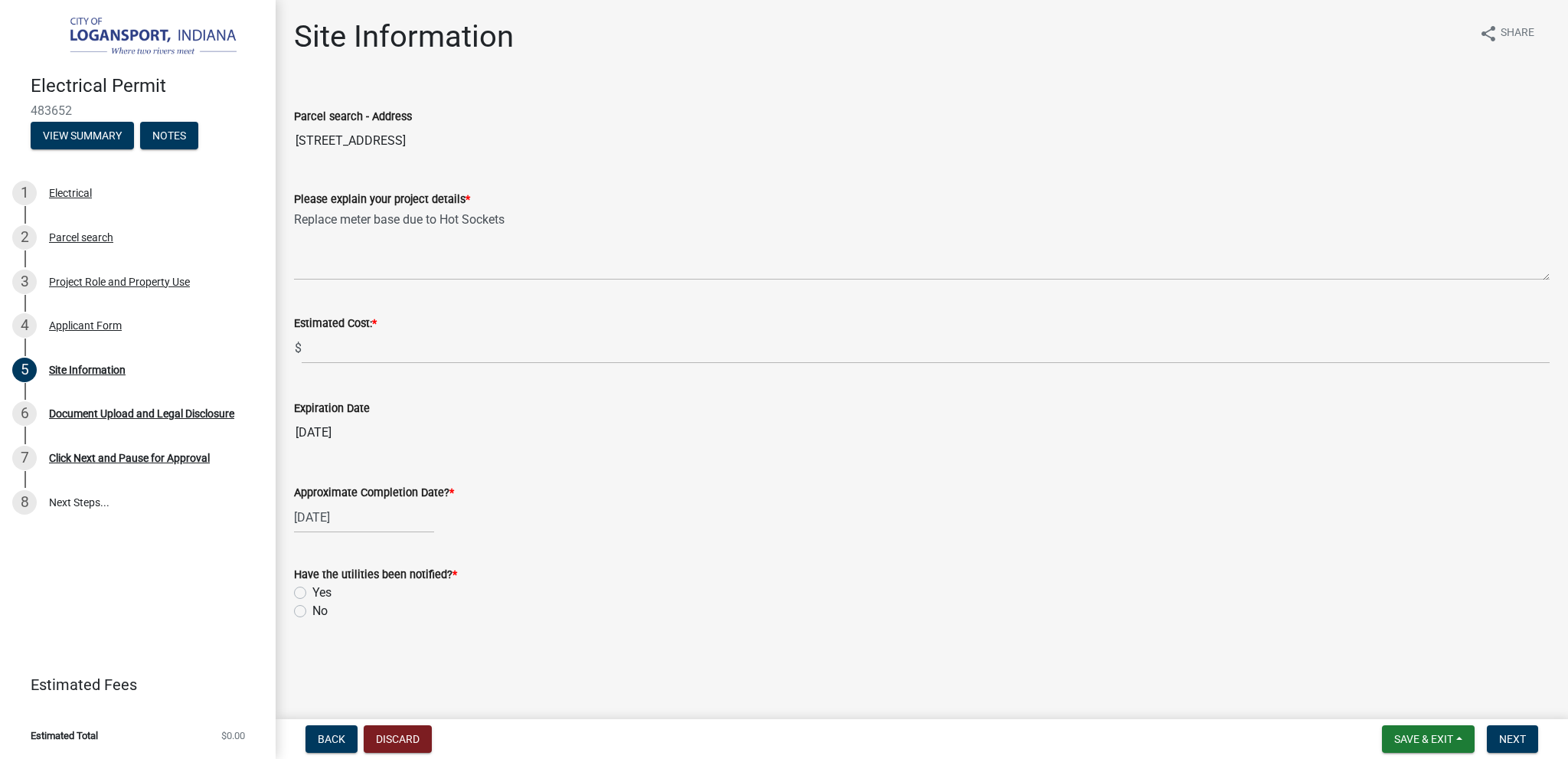
click at [312, 611] on input "No" at bounding box center [317, 607] width 10 height 10
radio input "true"
click at [312, 593] on label "Yes" at bounding box center [322, 592] width 19 height 18
click at [312, 593] on input "Yes" at bounding box center [317, 588] width 10 height 10
radio input "true"
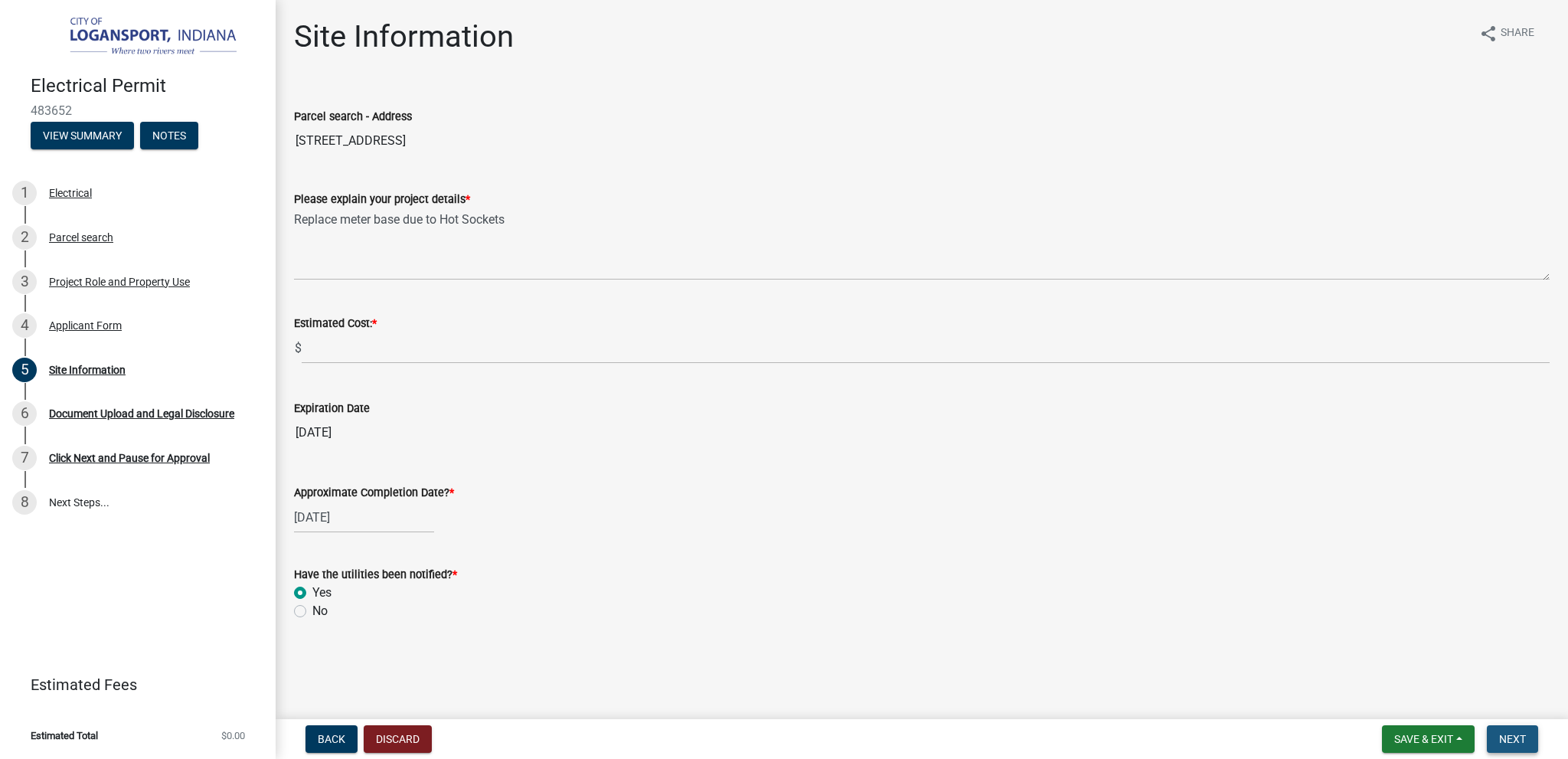
click at [1517, 734] on span "Next" at bounding box center [1512, 739] width 27 height 12
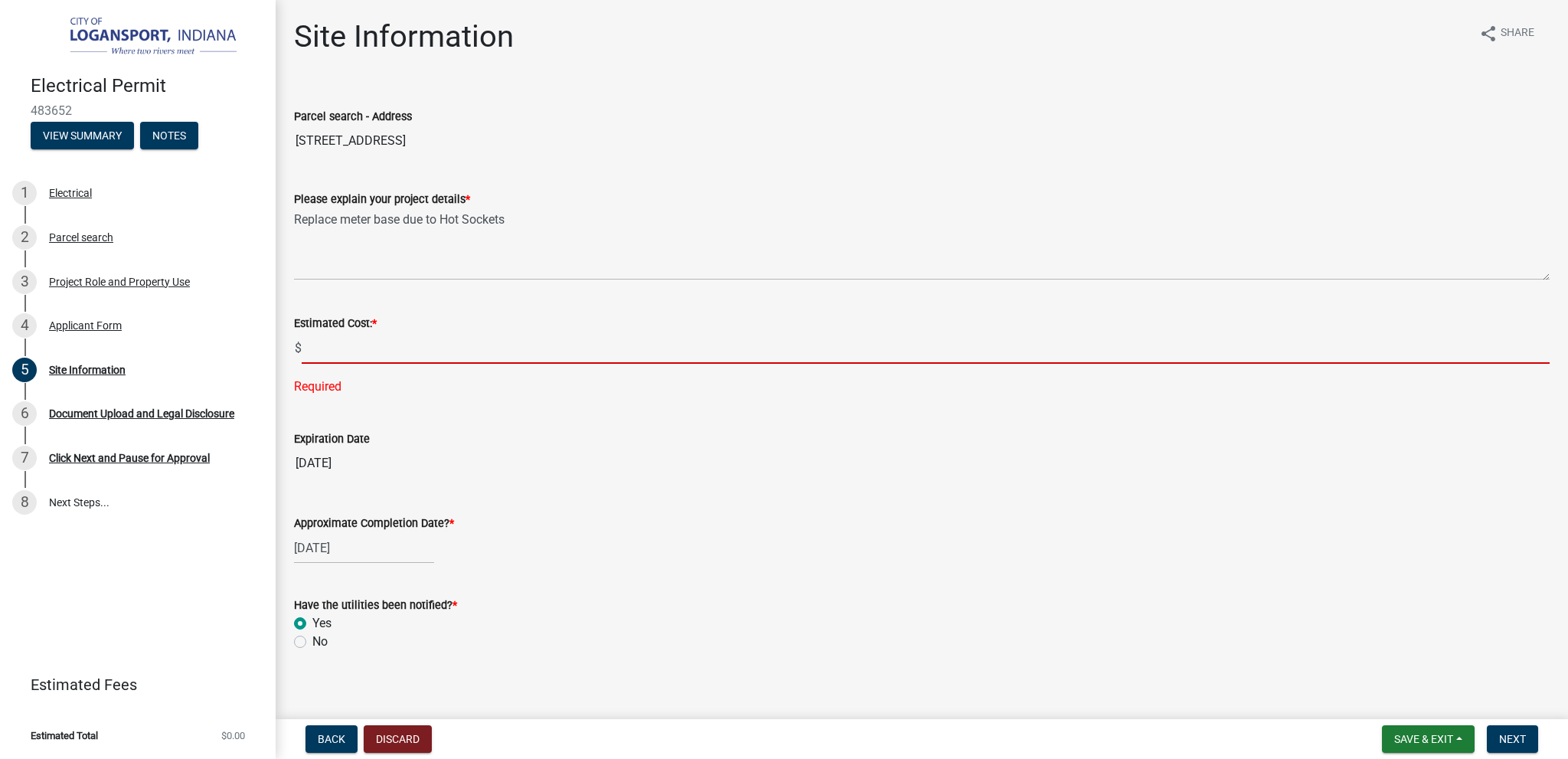
click at [386, 350] on input "text" at bounding box center [925, 348] width 1248 height 31
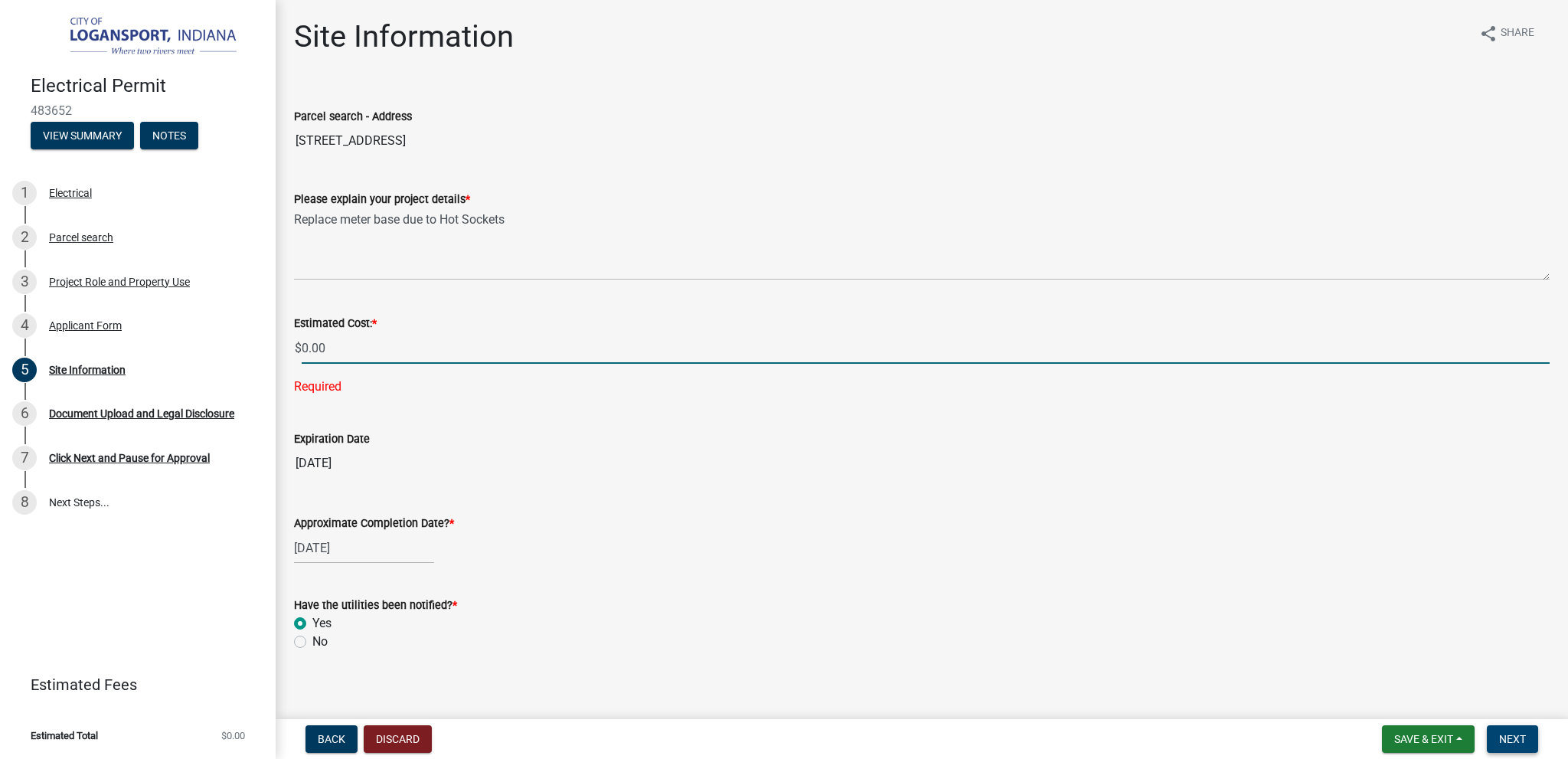
type input "0"
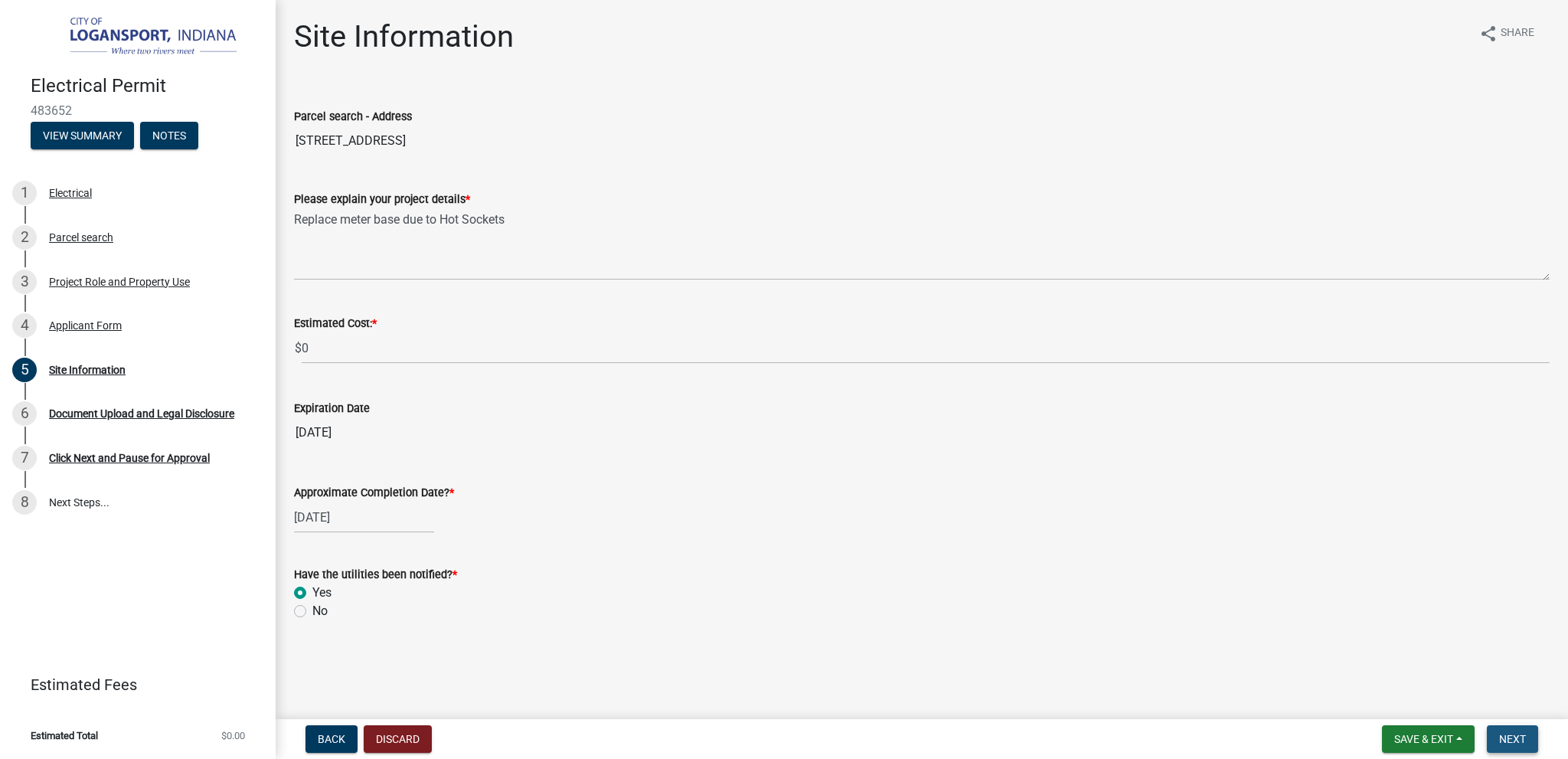
click at [1520, 729] on button "Next" at bounding box center [1512, 739] width 51 height 28
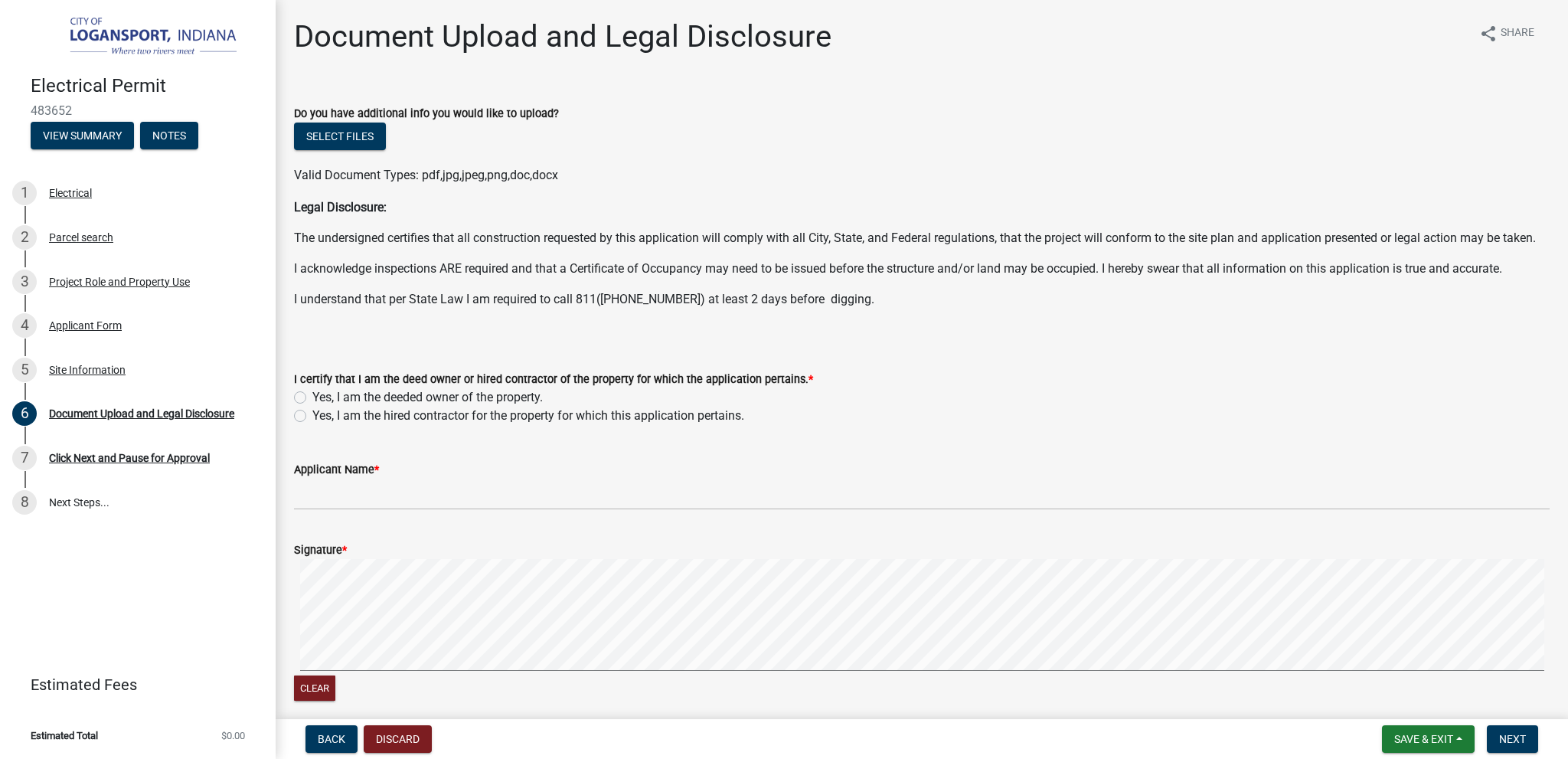
click at [312, 406] on label "Yes, I am the deeded owner of the property." at bounding box center [427, 397] width 230 height 18
click at [312, 398] on input "Yes, I am the deeded owner of the property." at bounding box center [317, 393] width 10 height 10
radio input "true"
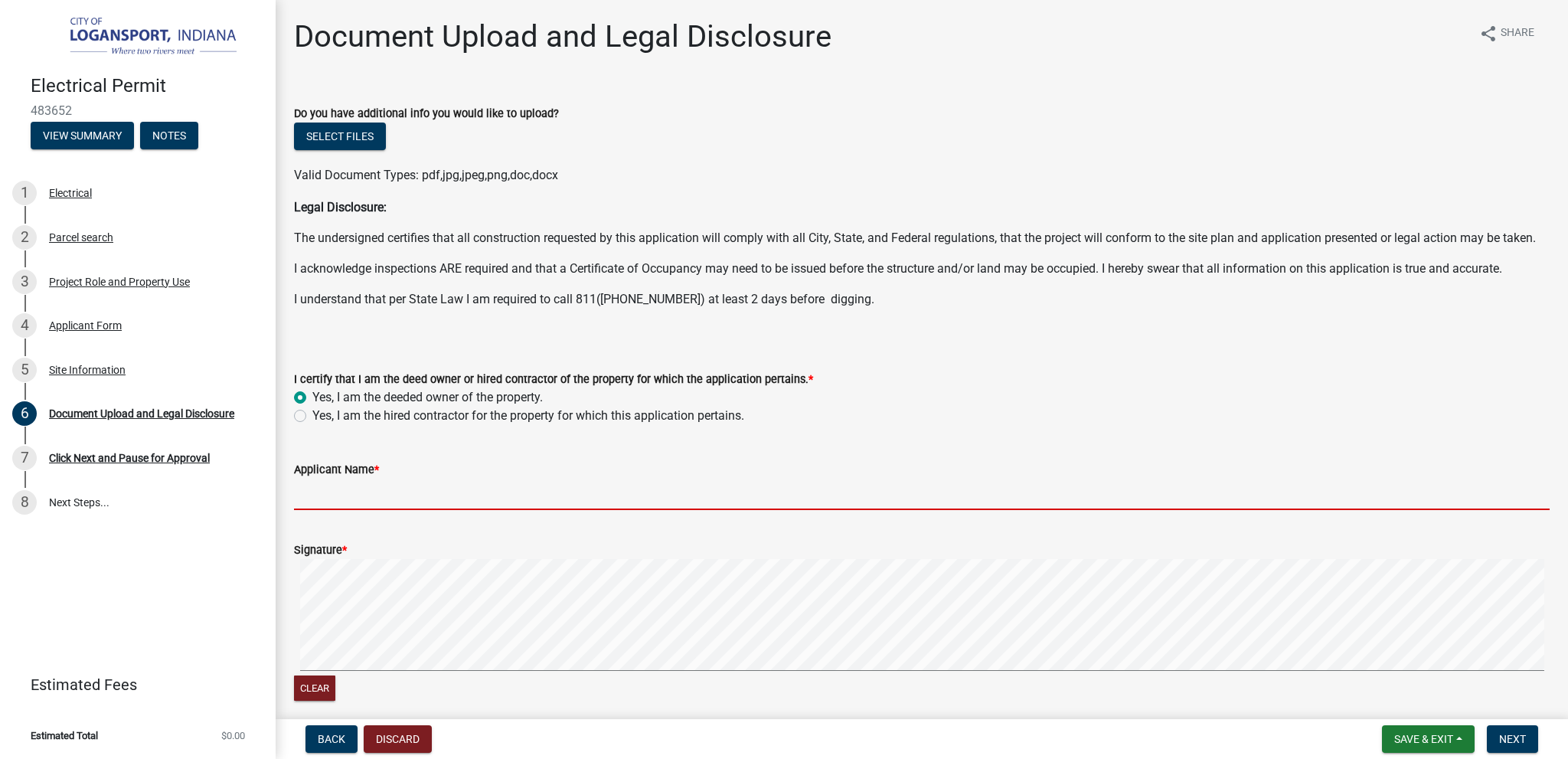
click at [355, 510] on input "Applicant Name *" at bounding box center [922, 494] width 1256 height 31
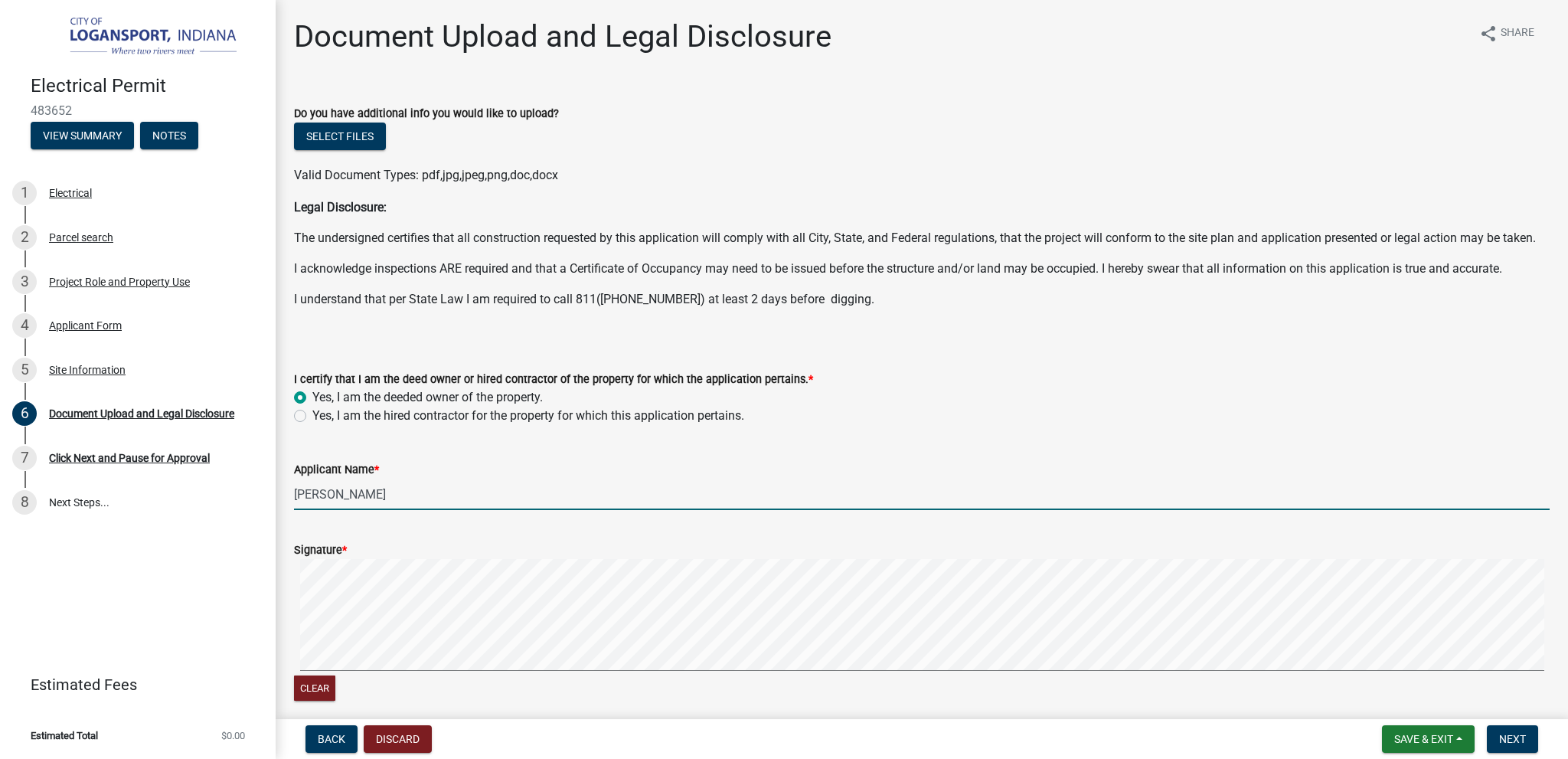
type input "[PERSON_NAME]"
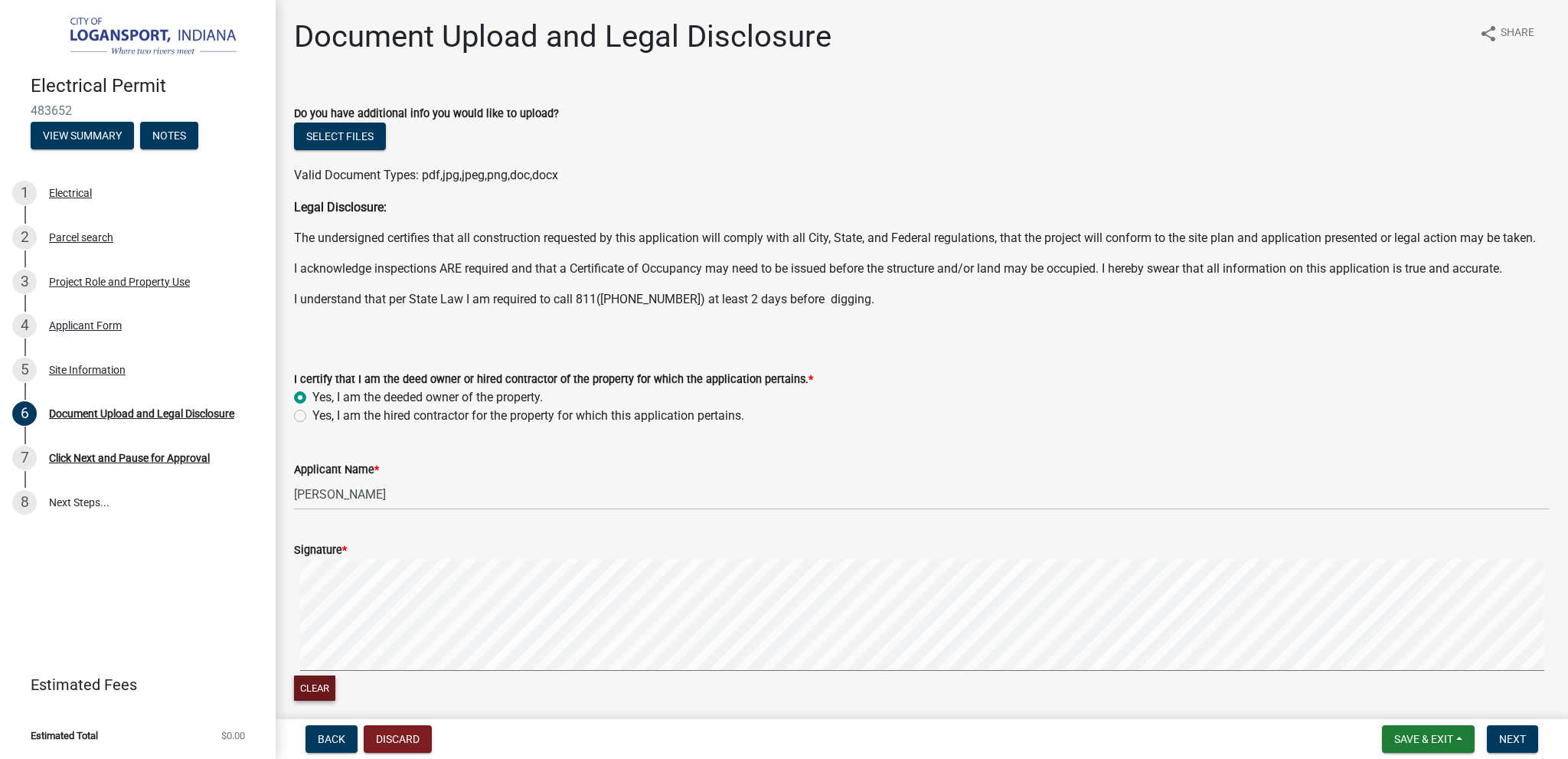
scroll to position [5, 0]
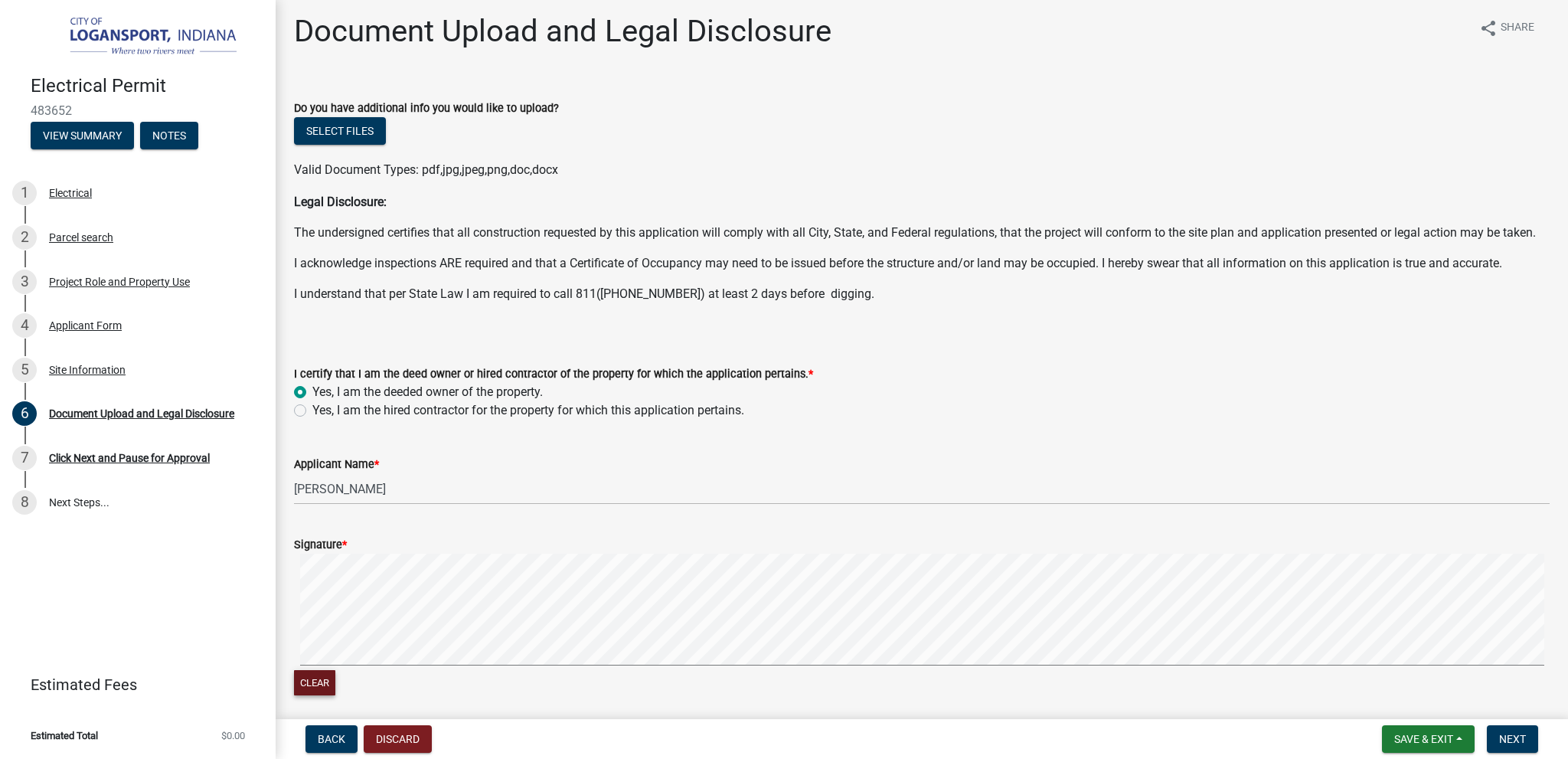
click at [310, 688] on div "Clear" at bounding box center [922, 626] width 1256 height 145
click at [1523, 740] on span "Next" at bounding box center [1512, 739] width 27 height 12
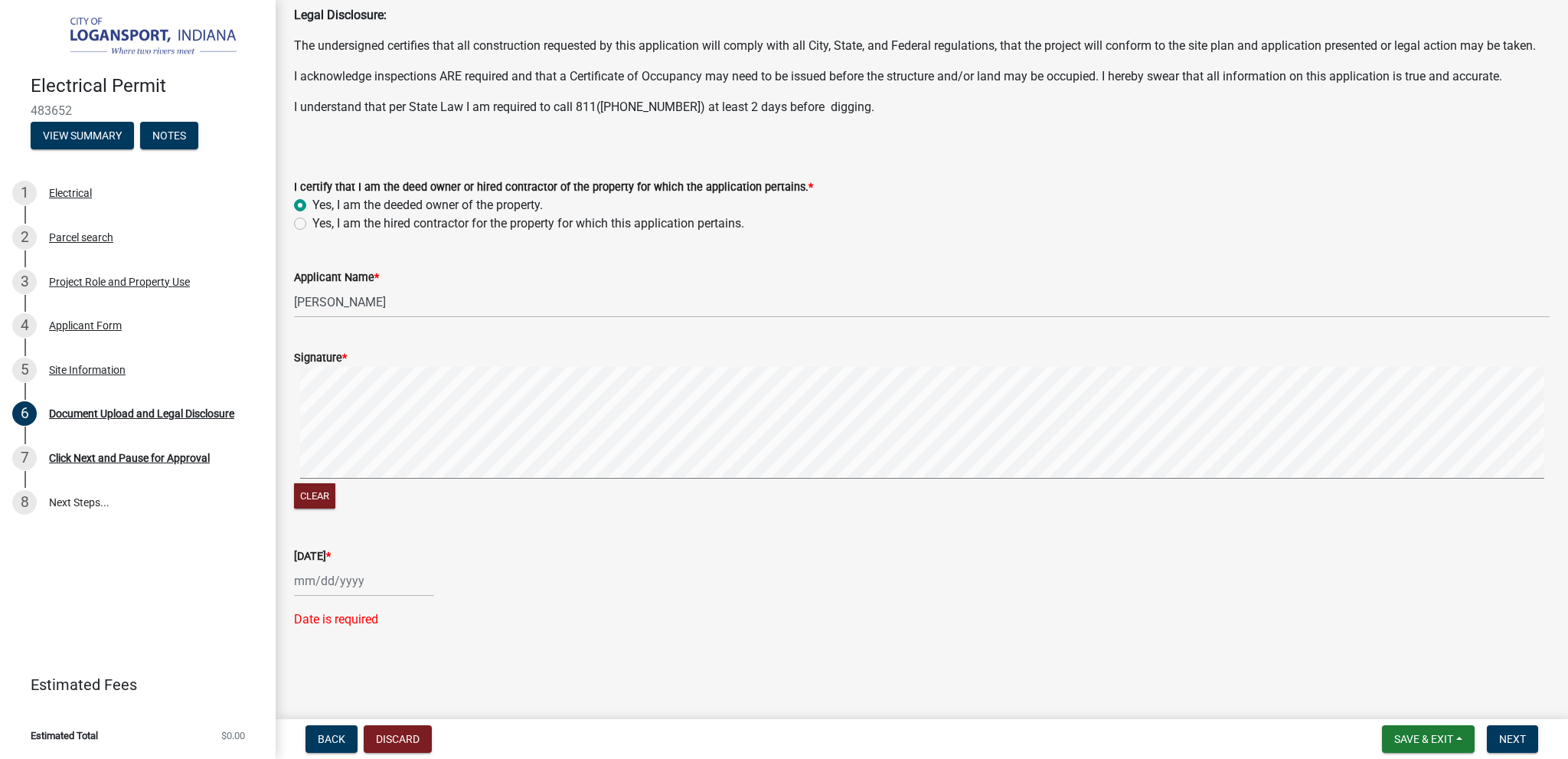
click at [355, 581] on div at bounding box center [364, 580] width 140 height 31
select select "9"
select select "2025"
click at [385, 497] on div "25" at bounding box center [383, 499] width 24 height 24
type input "[DATE]"
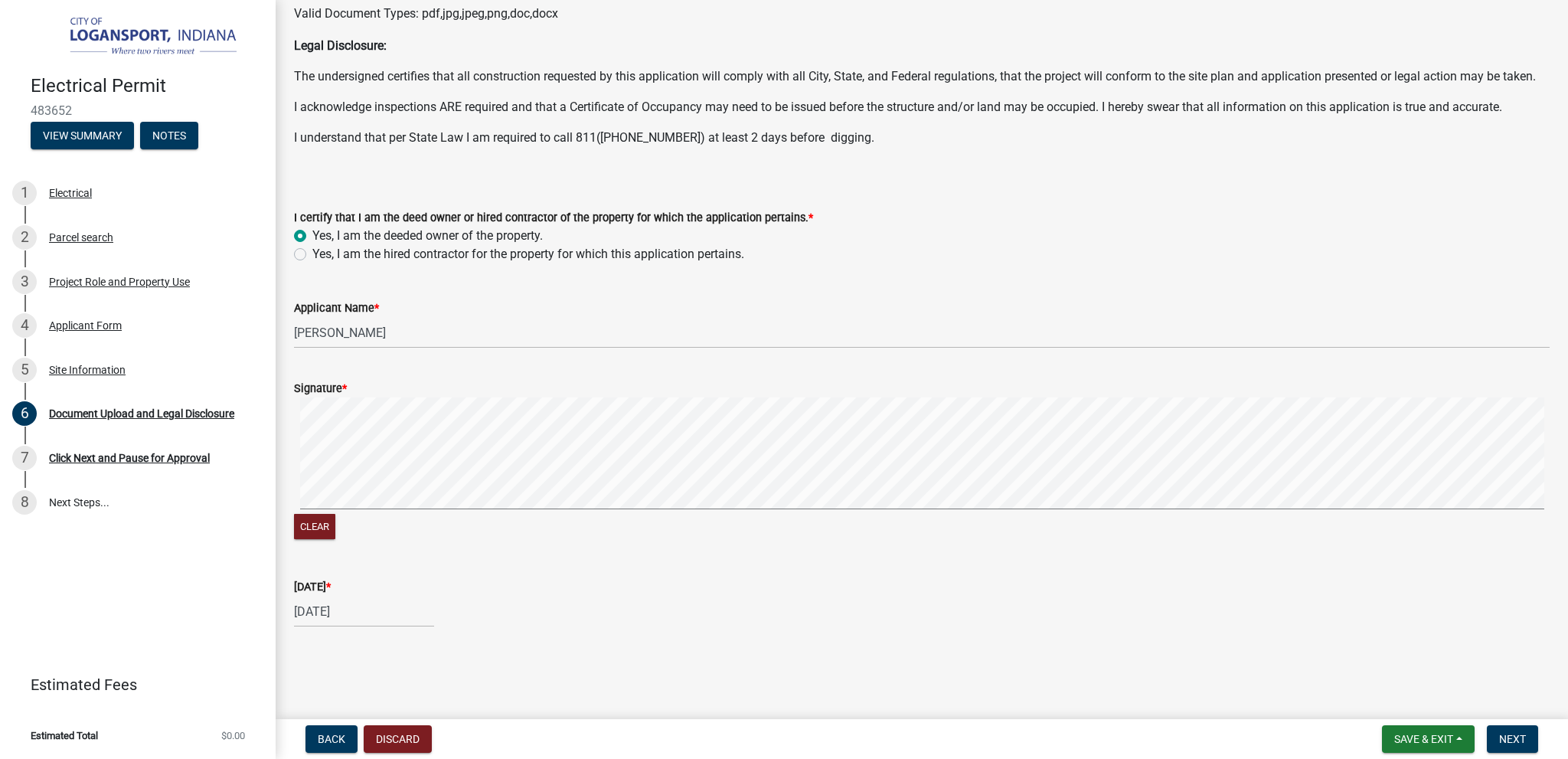
scroll to position [180, 0]
click at [1513, 737] on span "Next" at bounding box center [1512, 739] width 27 height 12
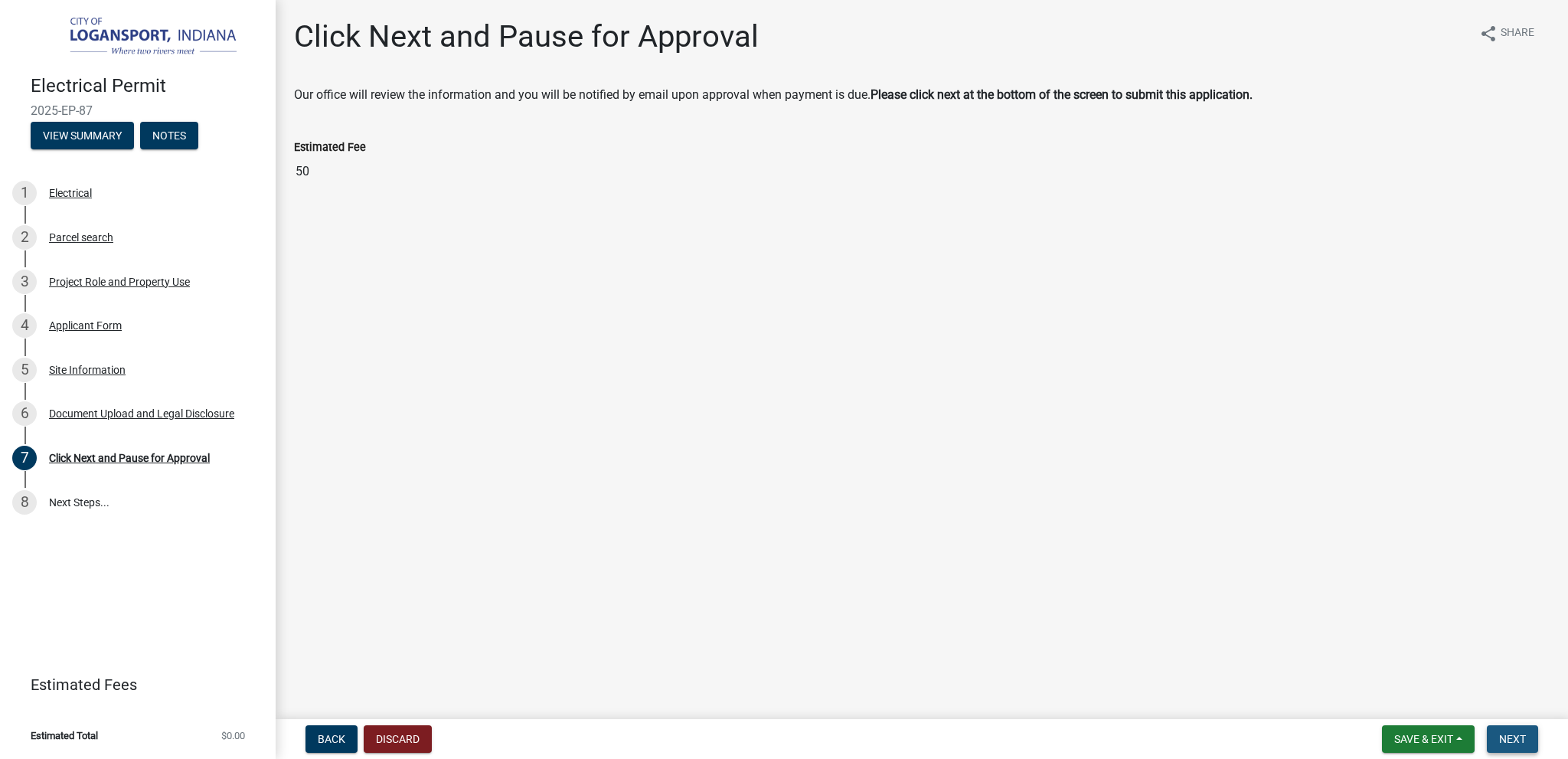
click at [1516, 733] on span "Next" at bounding box center [1512, 739] width 27 height 12
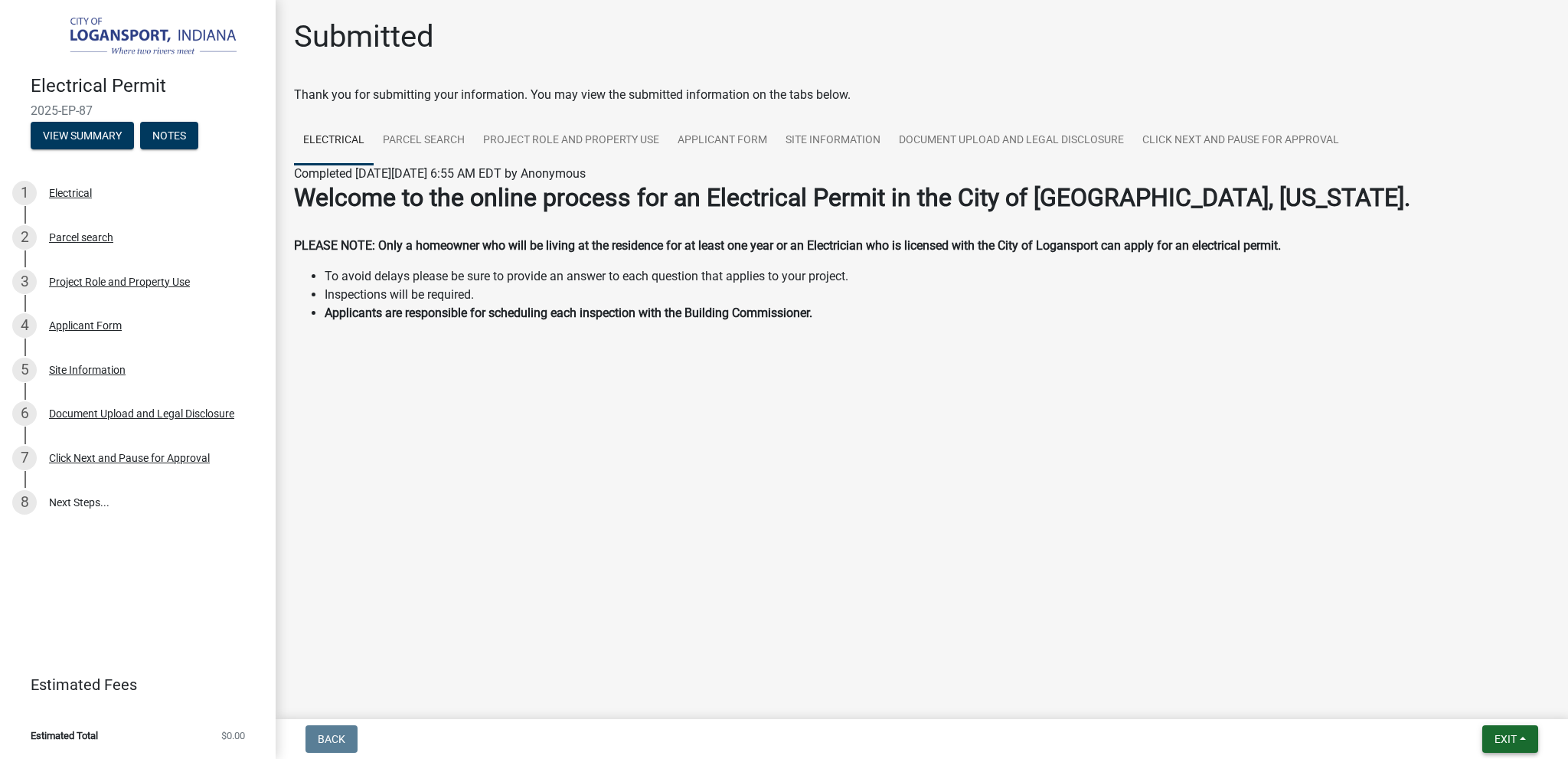
click at [1507, 739] on span "Exit" at bounding box center [1506, 739] width 22 height 12
click at [977, 568] on main "Submitted Thank you for submitting your information. You may view the submitted…" at bounding box center [922, 356] width 1293 height 713
click at [107, 137] on button "View Summary" at bounding box center [83, 135] width 103 height 28
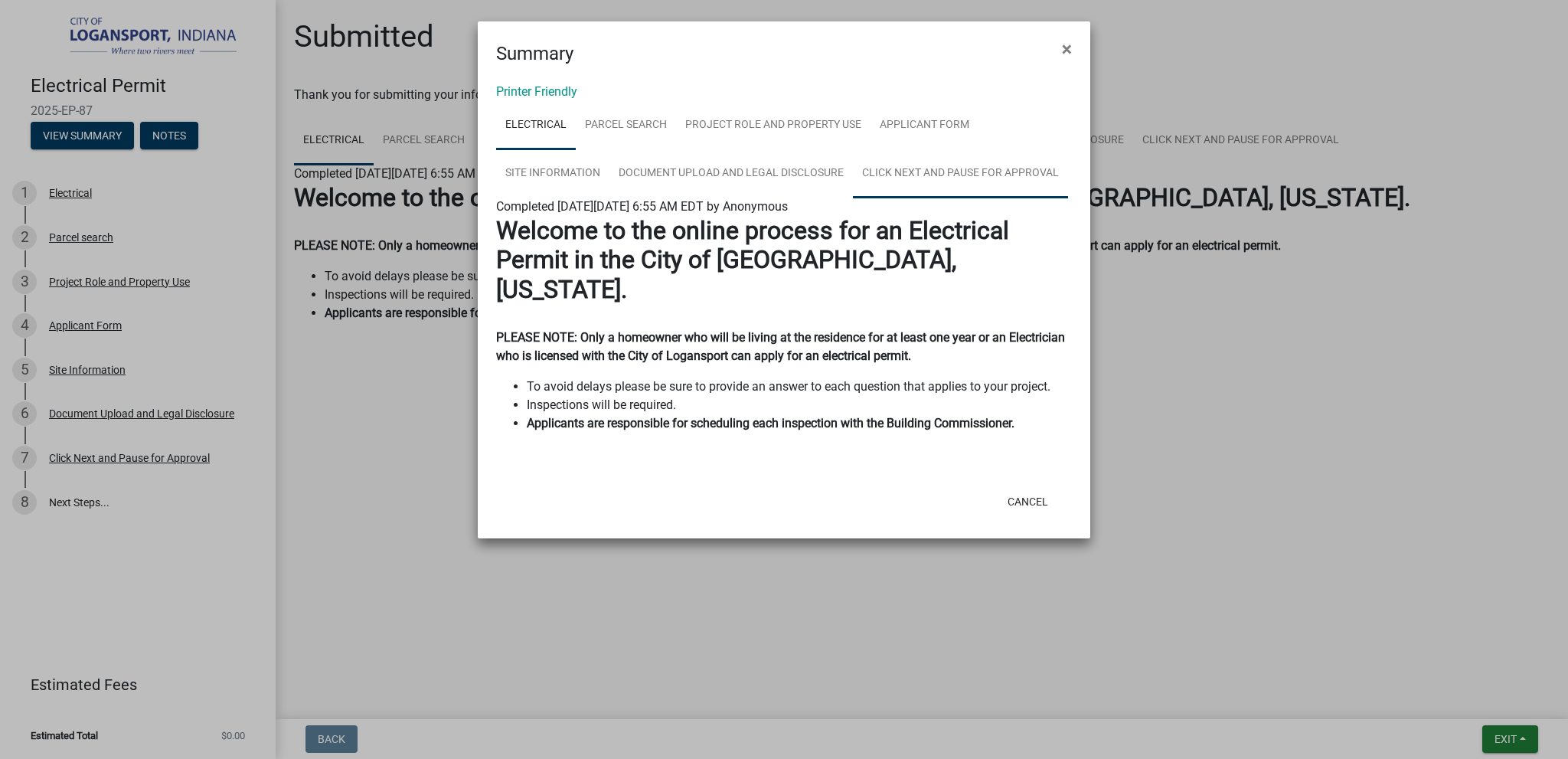
click at [925, 169] on link "Click Next and Pause for Approval" at bounding box center [960, 173] width 215 height 49
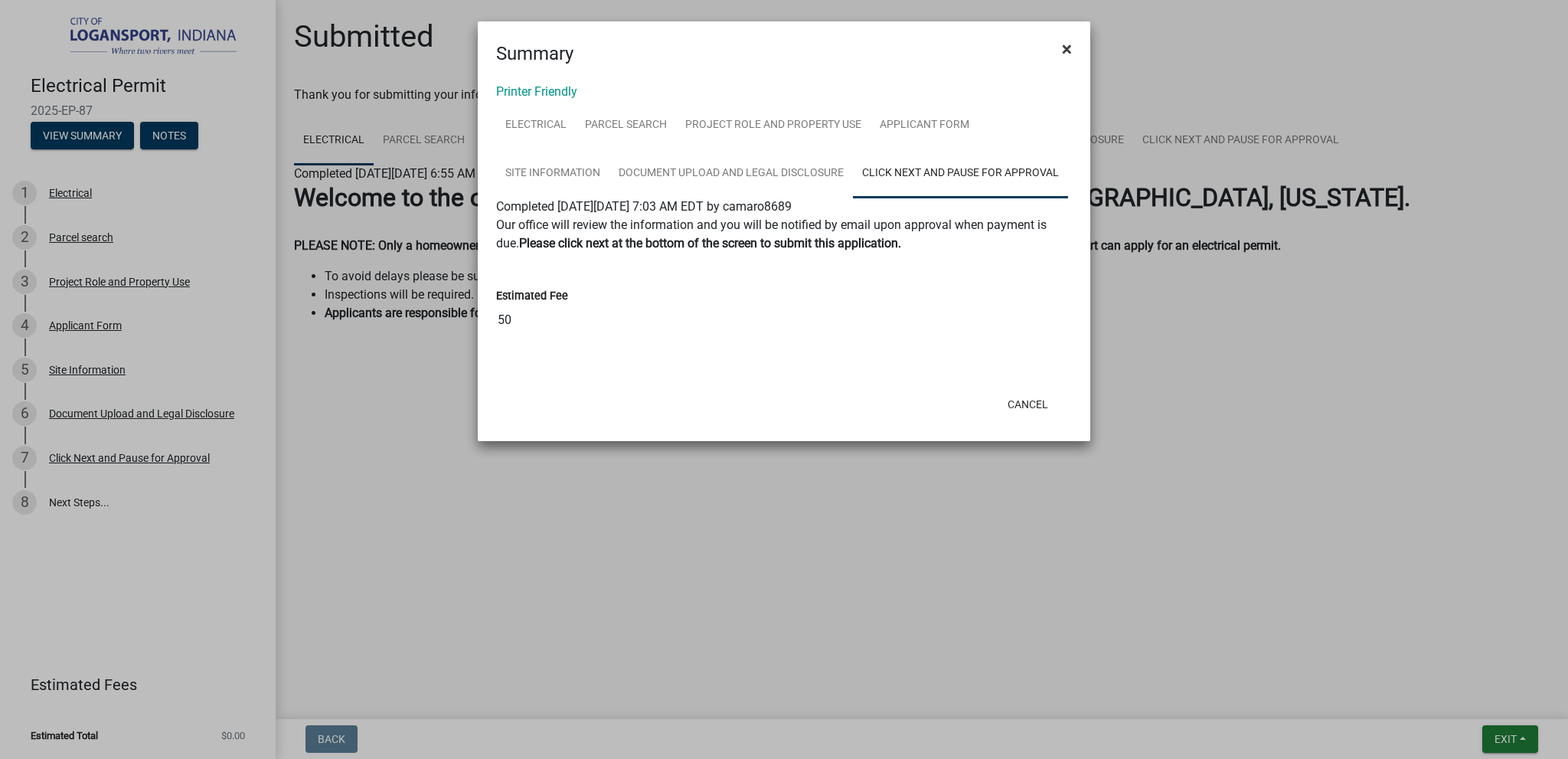
click at [1067, 47] on span "×" at bounding box center [1067, 48] width 10 height 22
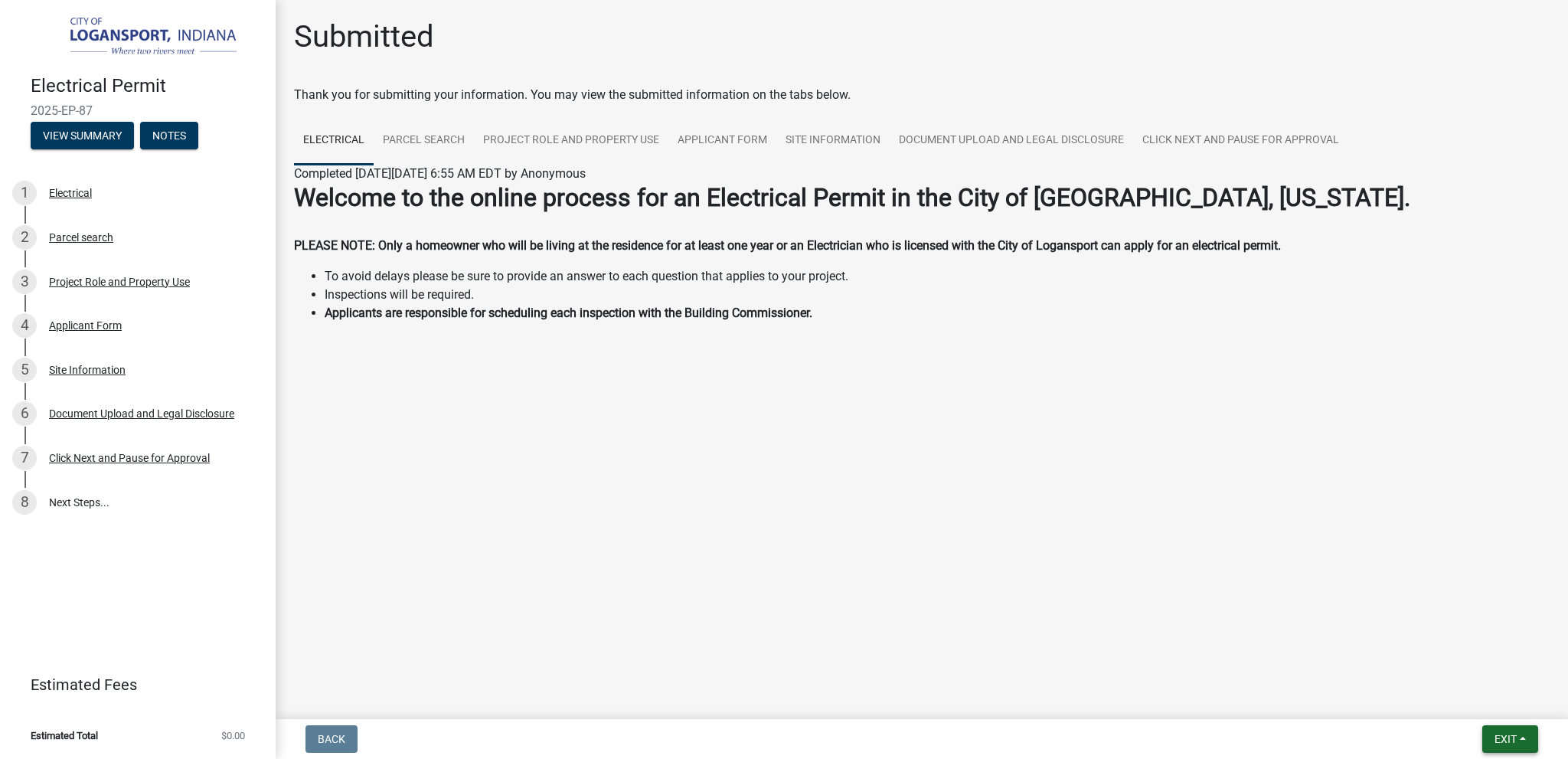
click at [1508, 734] on span "Exit" at bounding box center [1506, 739] width 22 height 12
click at [1488, 698] on button "Save & Exit" at bounding box center [1477, 699] width 122 height 37
